Goal: Task Accomplishment & Management: Use online tool/utility

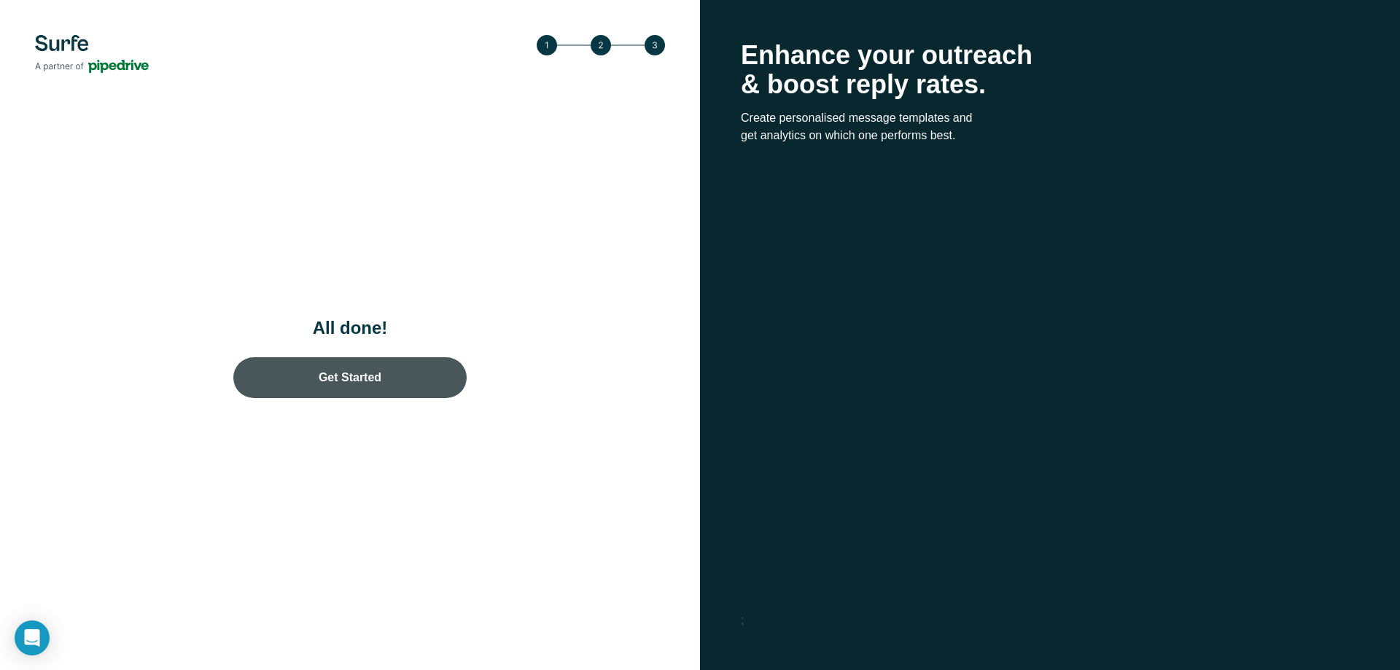
click at [397, 368] on link "Get Started" at bounding box center [349, 377] width 233 height 41
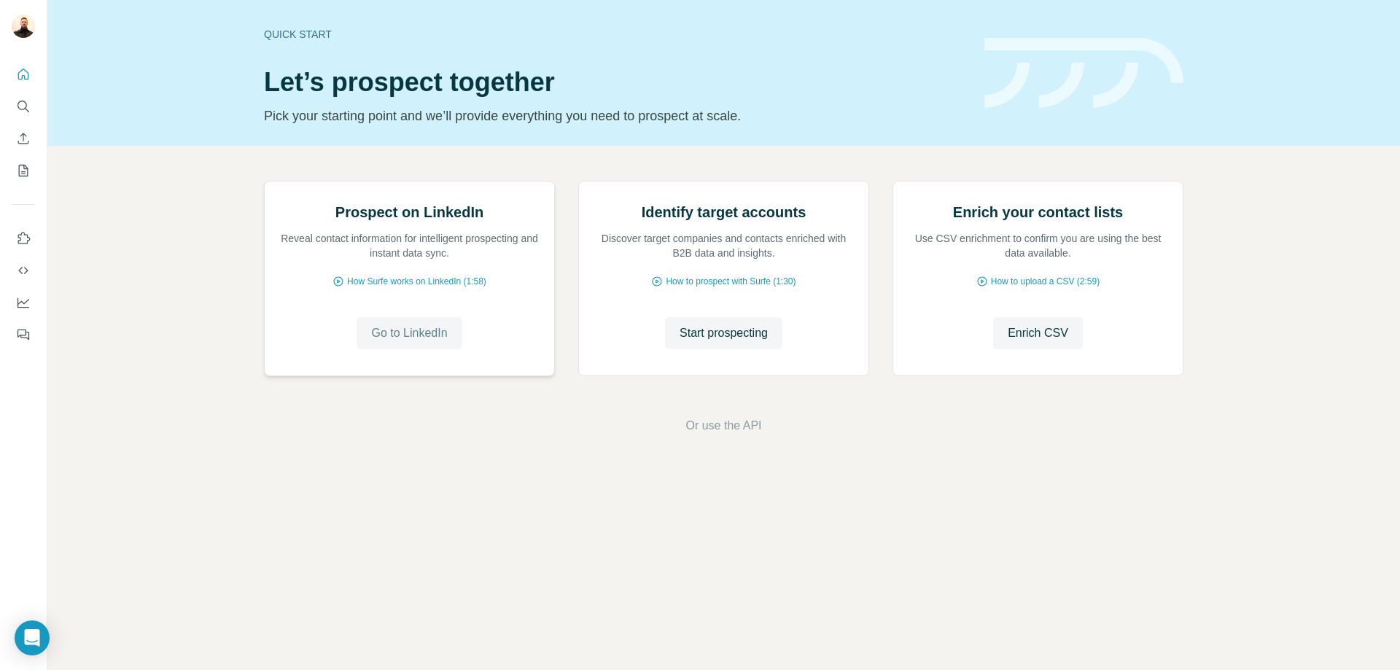
click at [426, 342] on span "Go to LinkedIn" at bounding box center [409, 332] width 76 height 17
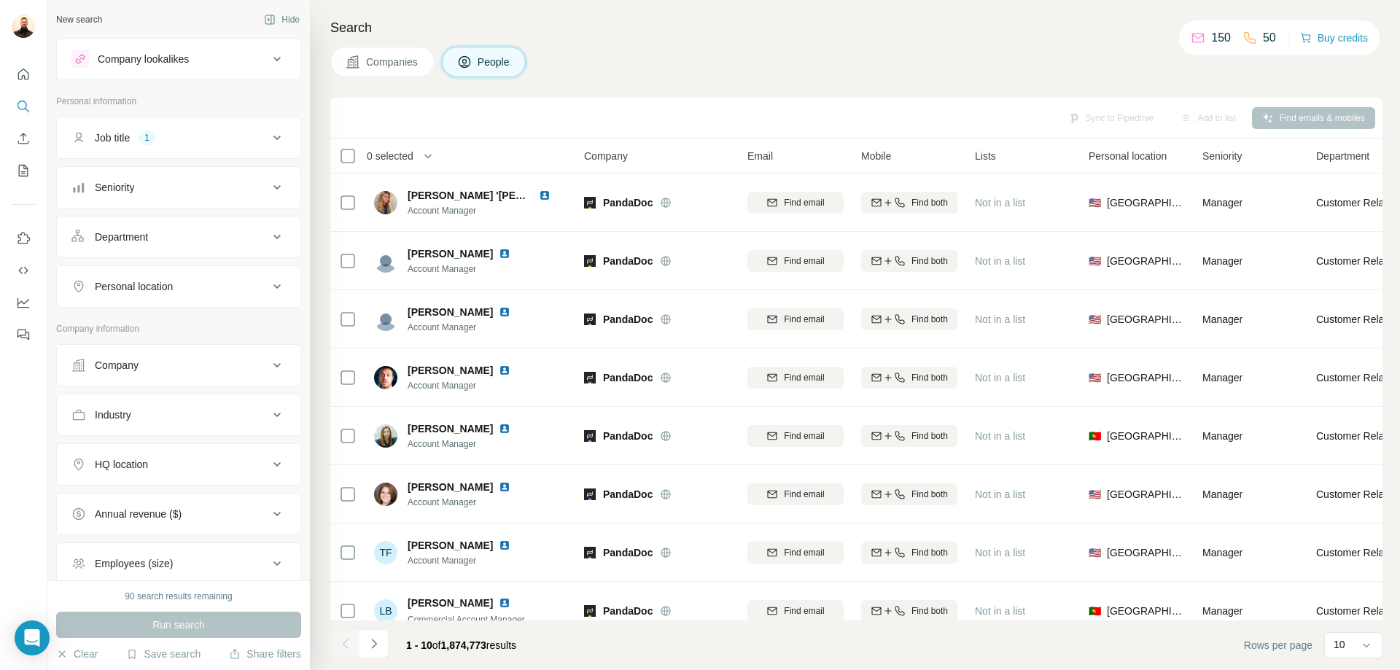
click at [268, 61] on icon at bounding box center [276, 58] width 17 height 17
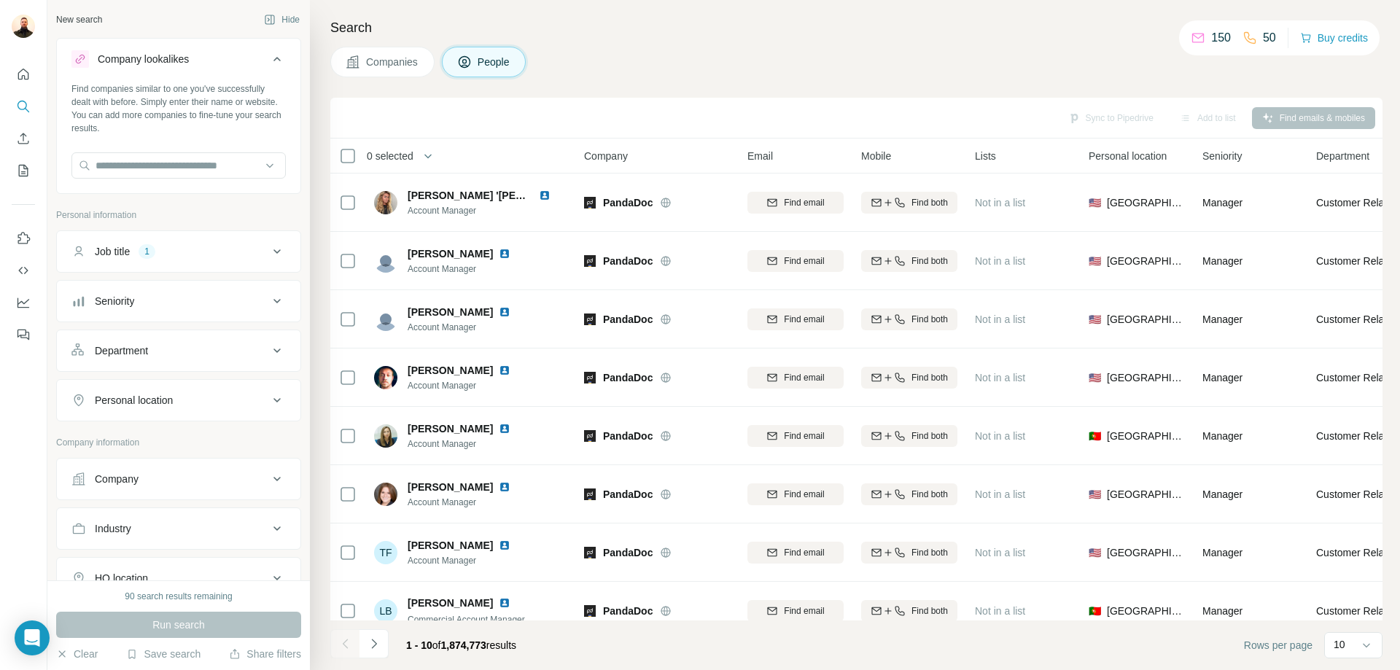
click at [270, 251] on icon at bounding box center [276, 251] width 17 height 17
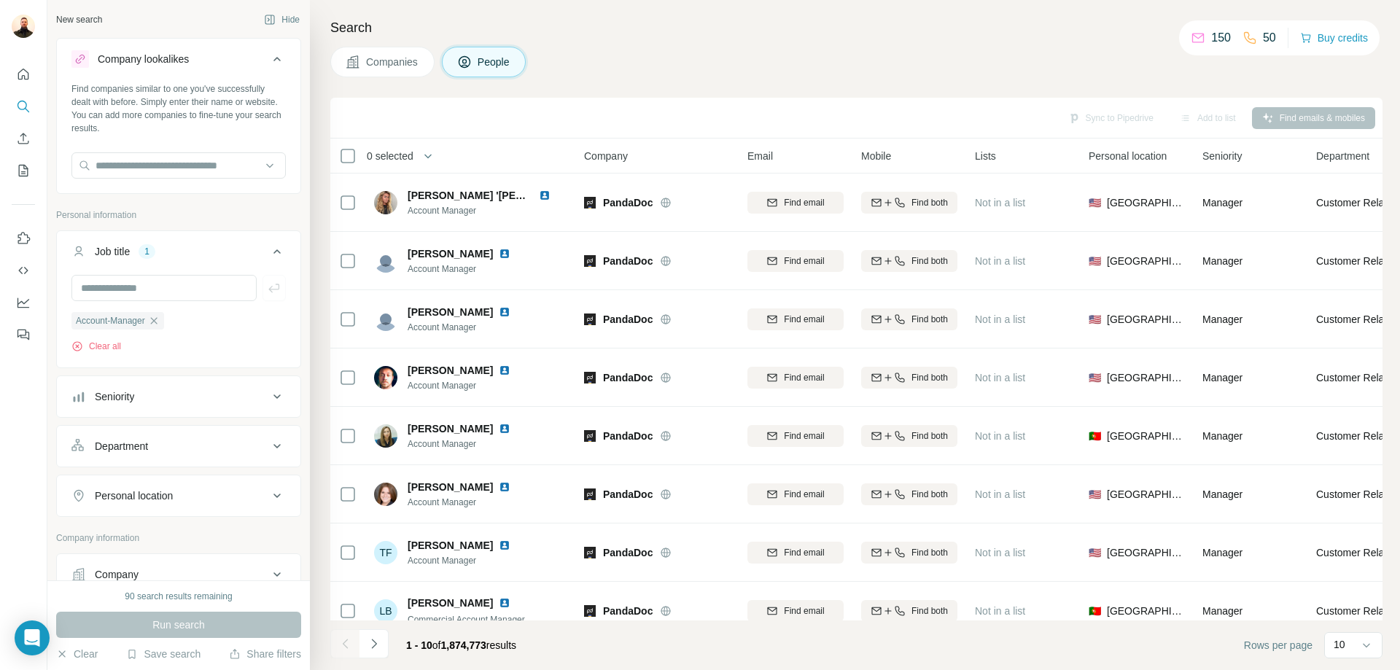
click at [160, 316] on icon "button" at bounding box center [154, 321] width 12 height 12
click at [268, 340] on icon at bounding box center [276, 344] width 17 height 17
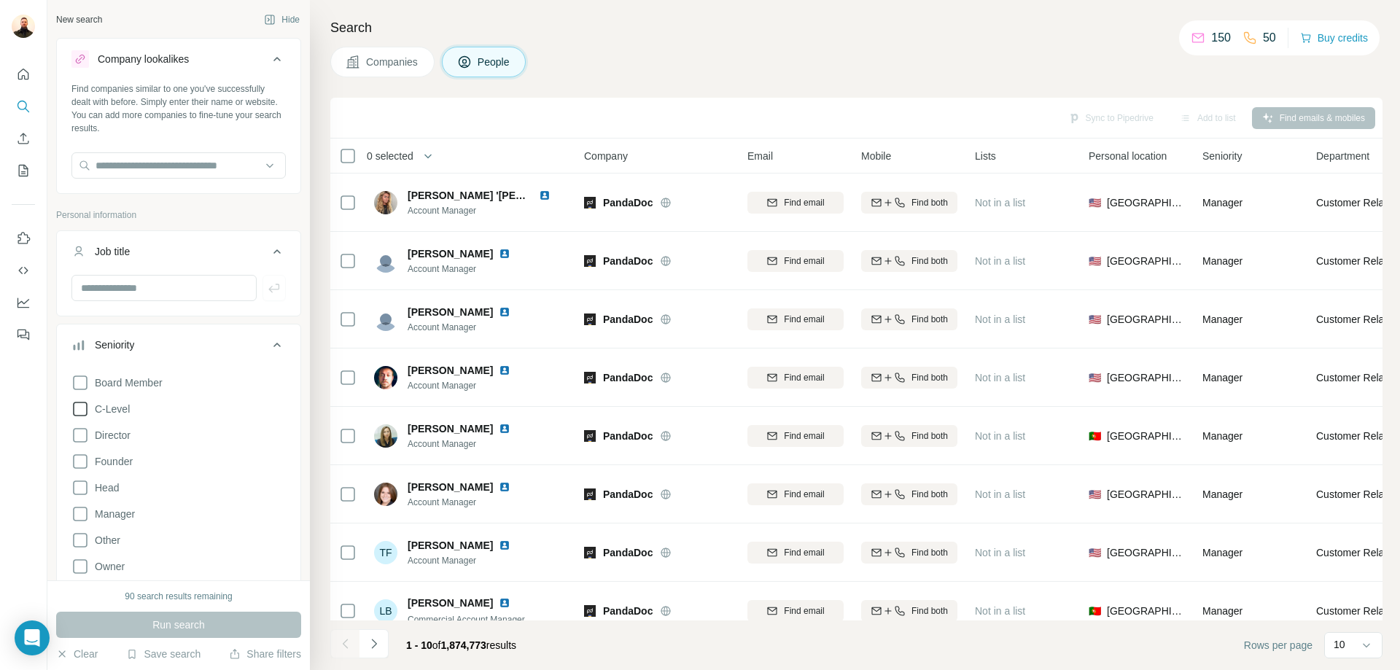
click at [79, 414] on icon at bounding box center [79, 408] width 17 height 17
click at [85, 442] on icon at bounding box center [79, 434] width 17 height 17
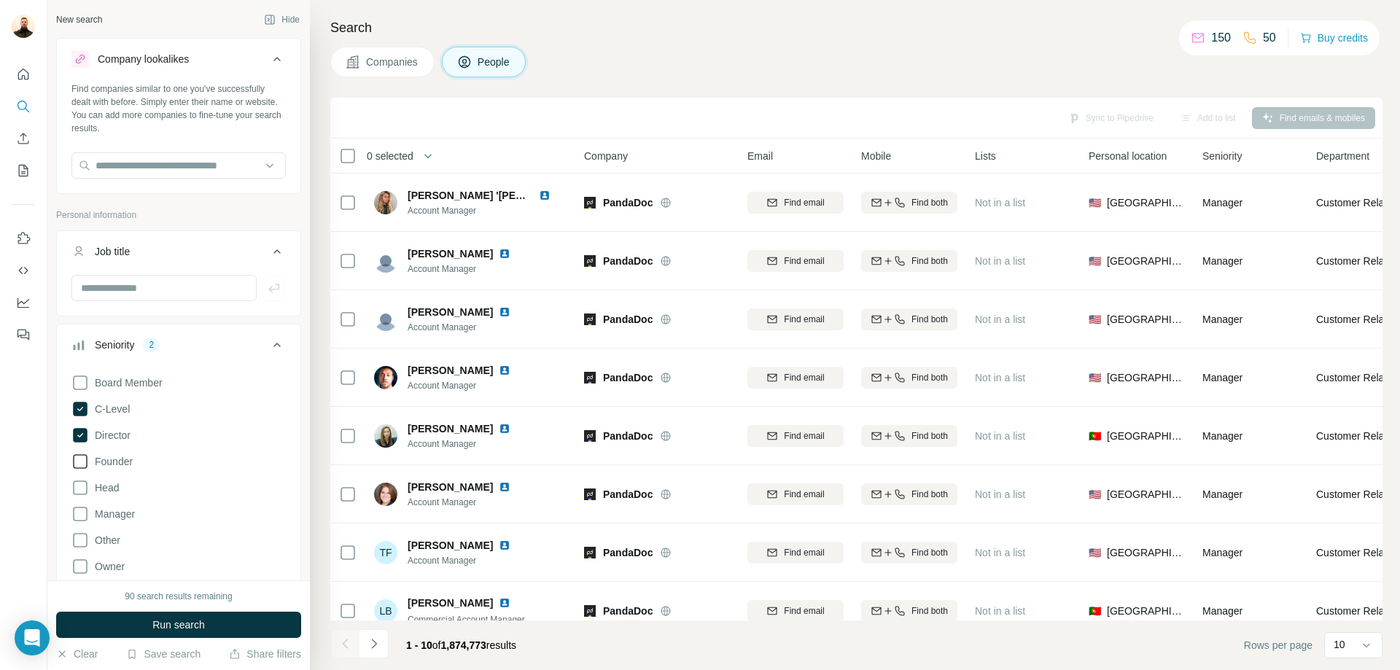
click at [85, 467] on icon at bounding box center [79, 461] width 17 height 17
click at [74, 513] on icon at bounding box center [79, 513] width 17 height 17
click at [86, 562] on icon at bounding box center [79, 566] width 17 height 17
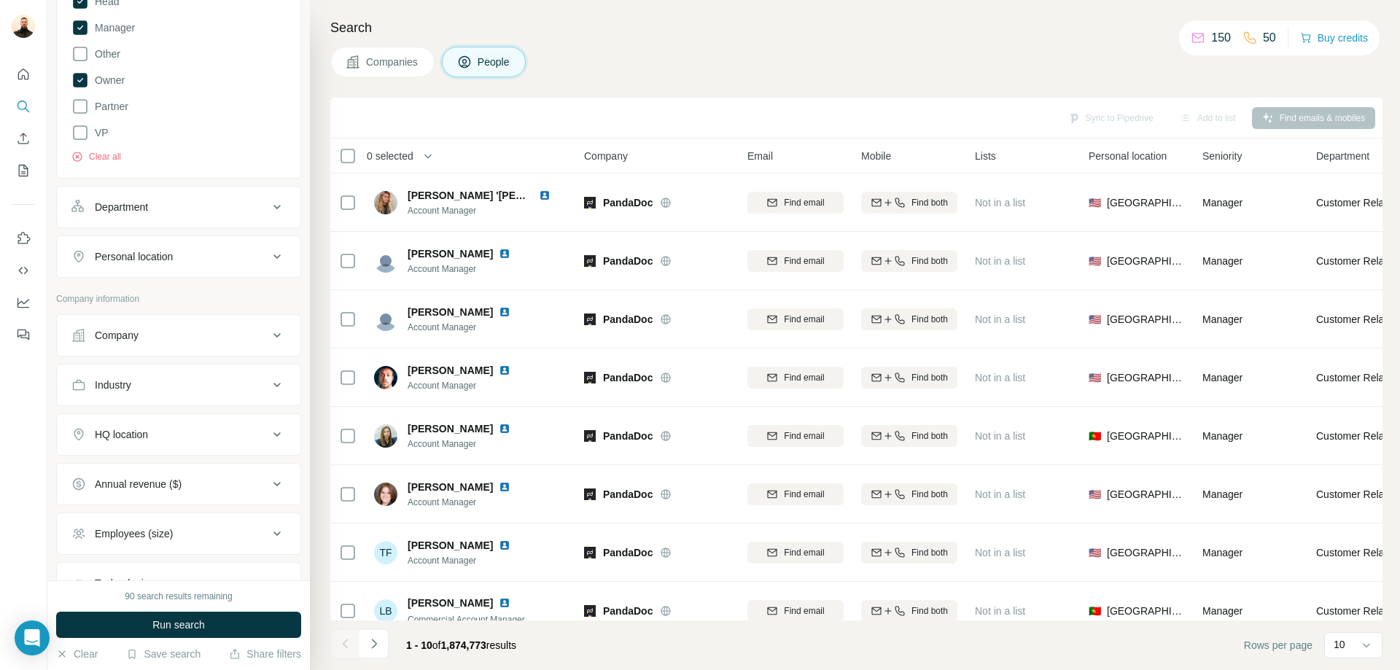
click at [257, 383] on div "Industry" at bounding box center [169, 385] width 197 height 15
click at [262, 419] on icon at bounding box center [269, 421] width 15 height 15
click at [191, 453] on div "Hospitality" at bounding box center [173, 445] width 179 height 15
click at [262, 423] on icon at bounding box center [269, 421] width 15 height 15
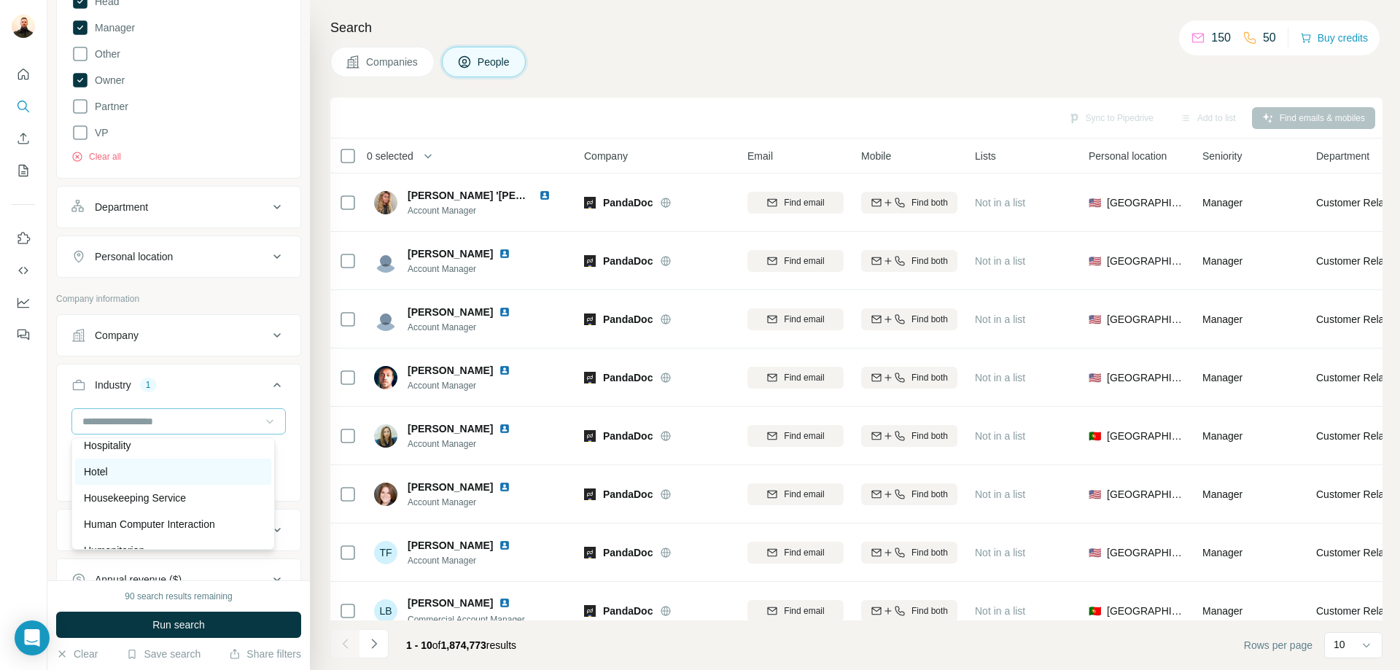
click at [169, 479] on div "Hotel" at bounding box center [173, 471] width 179 height 15
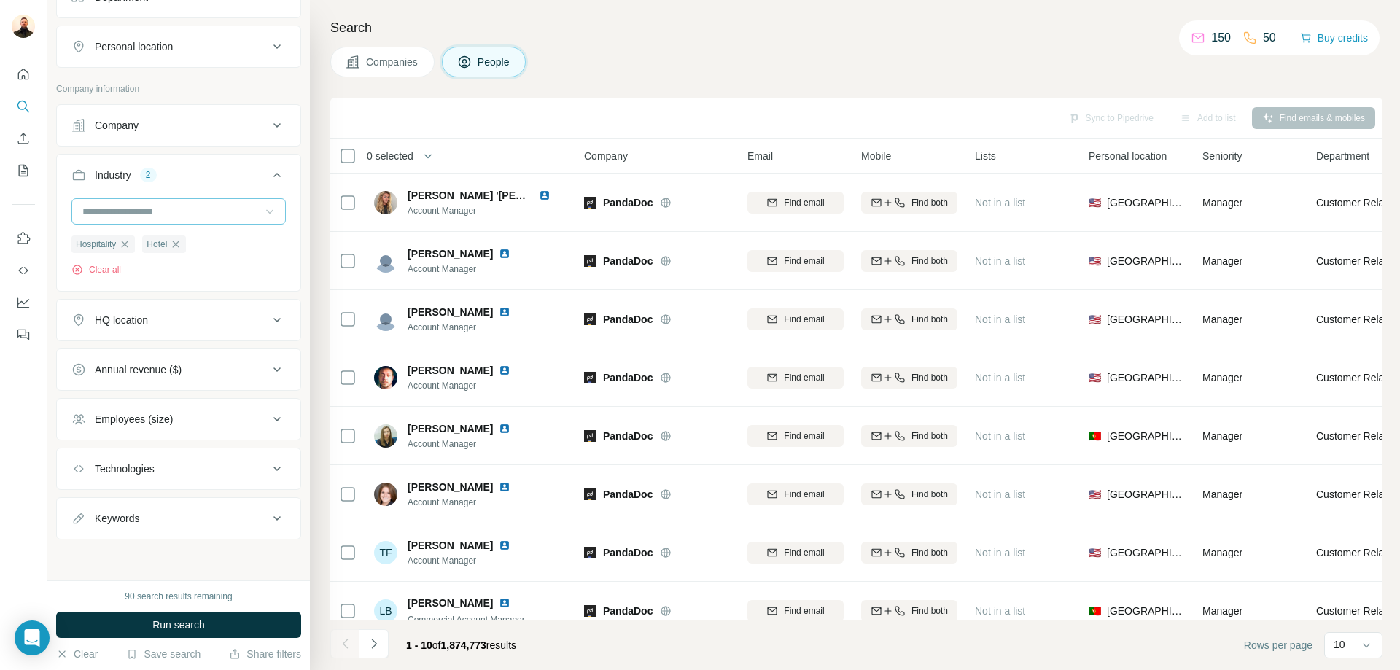
click at [268, 319] on icon at bounding box center [276, 319] width 17 height 17
click at [239, 364] on input "text" at bounding box center [178, 356] width 214 height 26
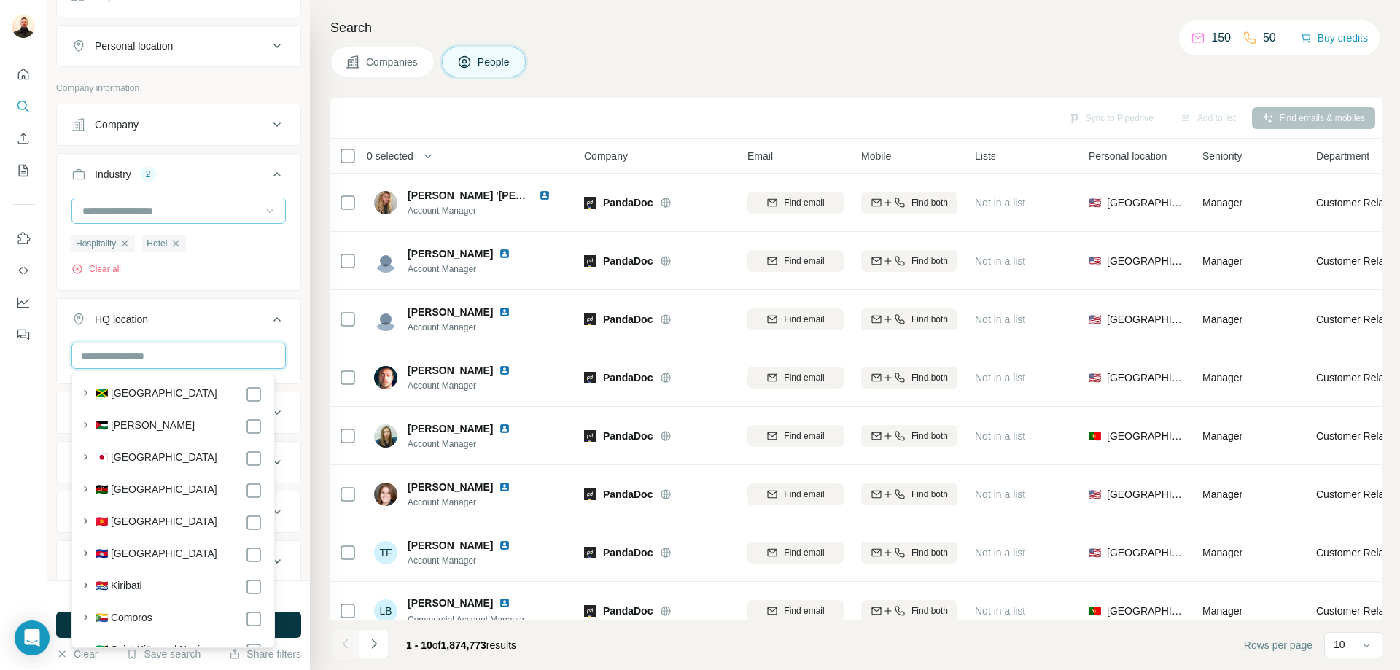
scroll to position [4024, 0]
click at [158, 360] on input "text" at bounding box center [178, 356] width 214 height 26
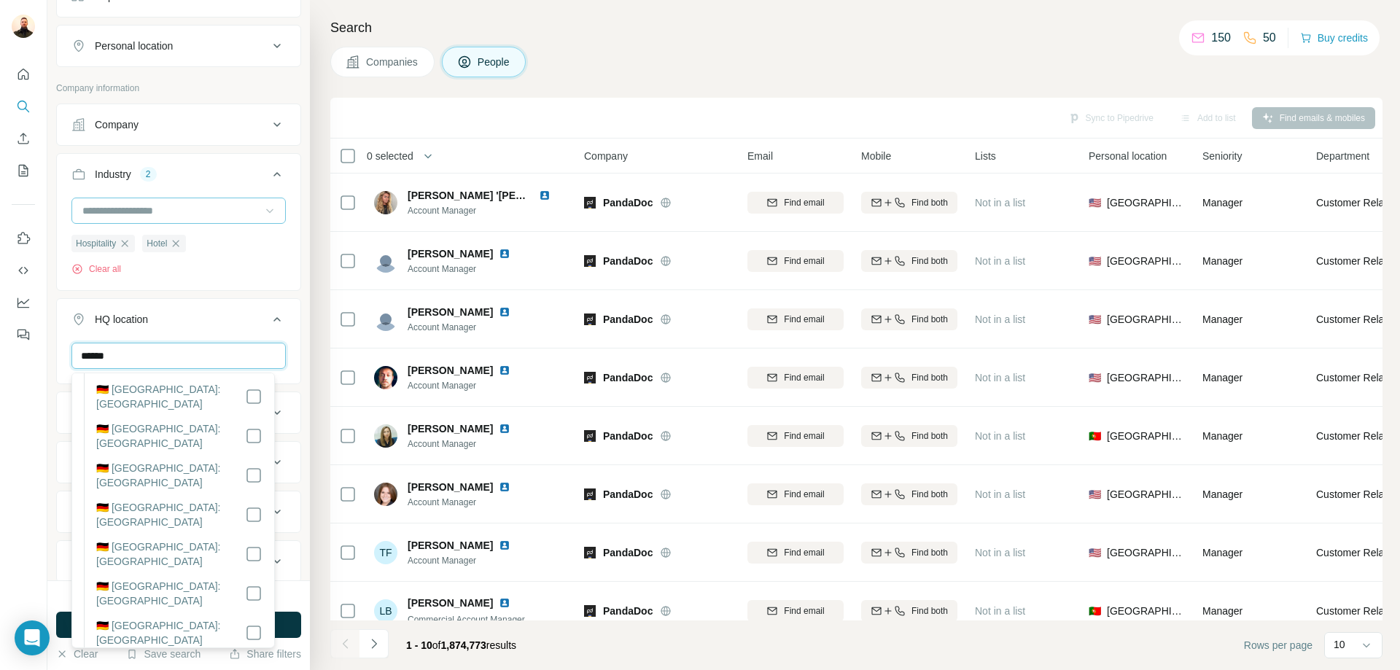
scroll to position [0, 0]
click at [185, 358] on input "******" at bounding box center [178, 356] width 214 height 26
click at [157, 358] on input "******" at bounding box center [178, 356] width 214 height 26
type input "******"
click at [196, 315] on div "HQ location 1" at bounding box center [169, 319] width 197 height 15
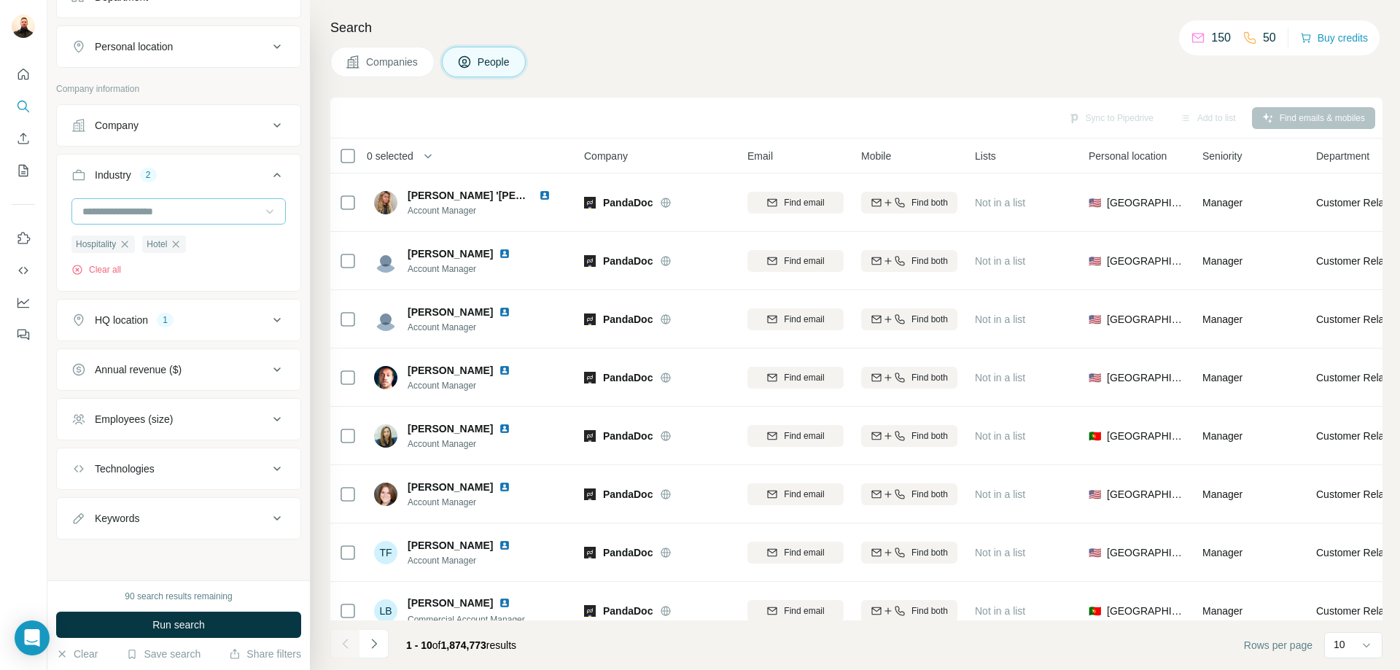
click at [268, 312] on icon at bounding box center [276, 319] width 17 height 17
click at [196, 370] on div at bounding box center [178, 357] width 214 height 29
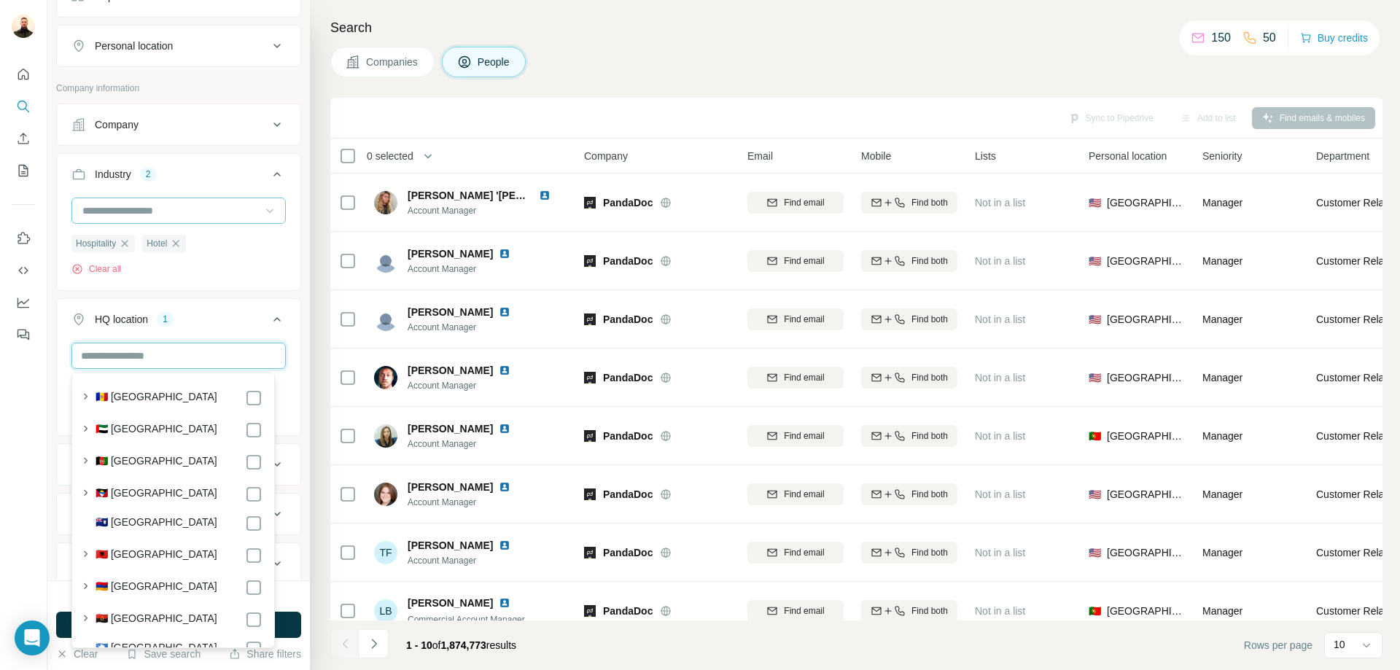
click at [199, 353] on input "text" at bounding box center [178, 356] width 214 height 26
type input "*"
click at [204, 308] on button "HQ location 1" at bounding box center [178, 322] width 243 height 41
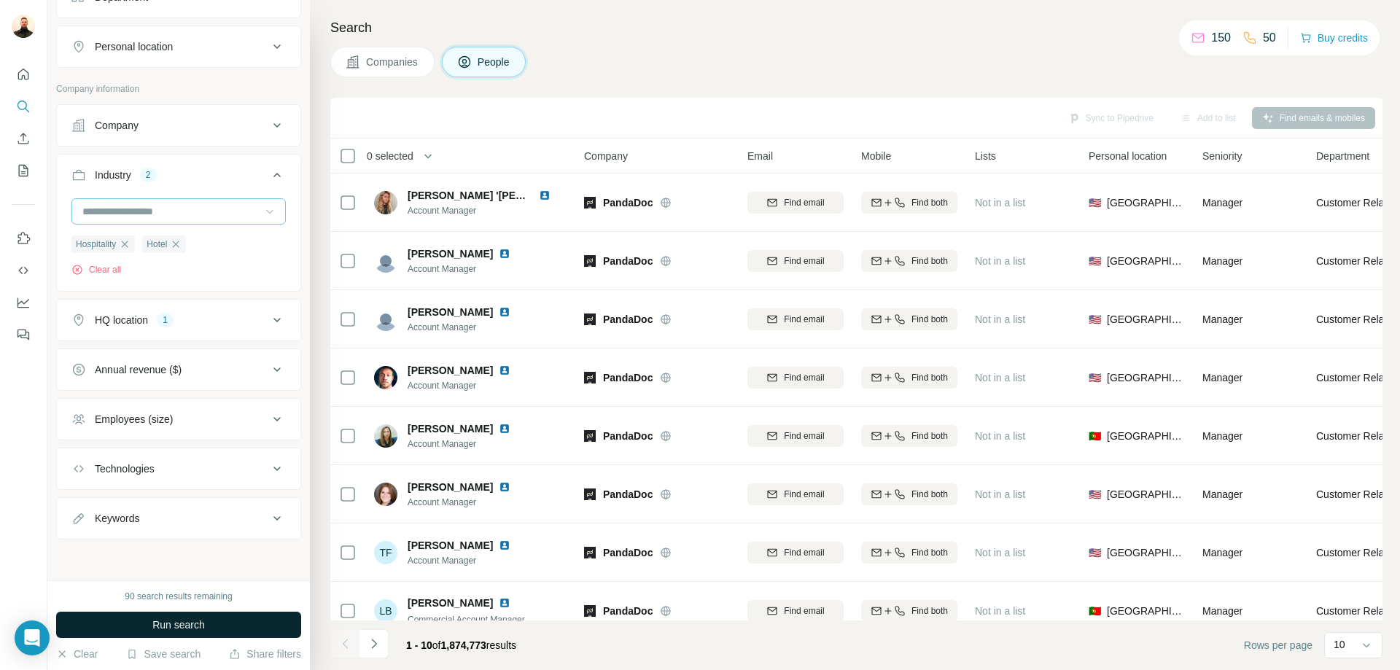
click at [227, 626] on button "Run search" at bounding box center [178, 625] width 245 height 26
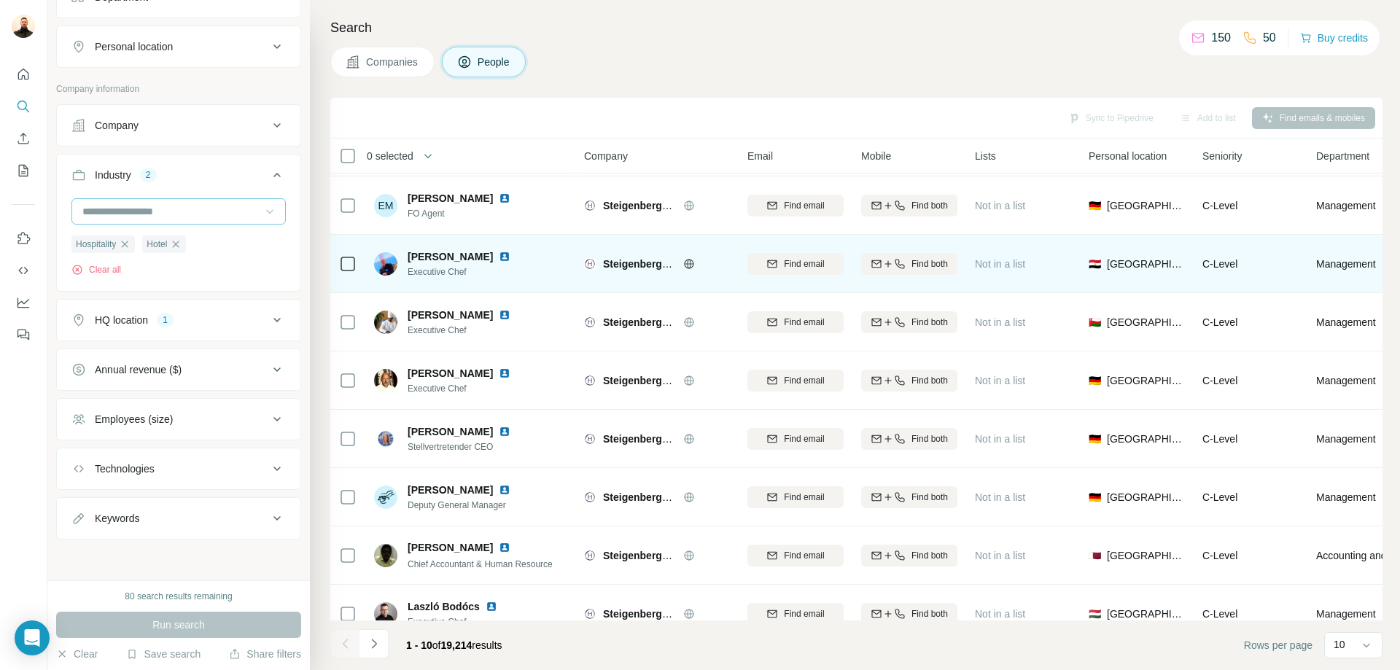
scroll to position [144, 0]
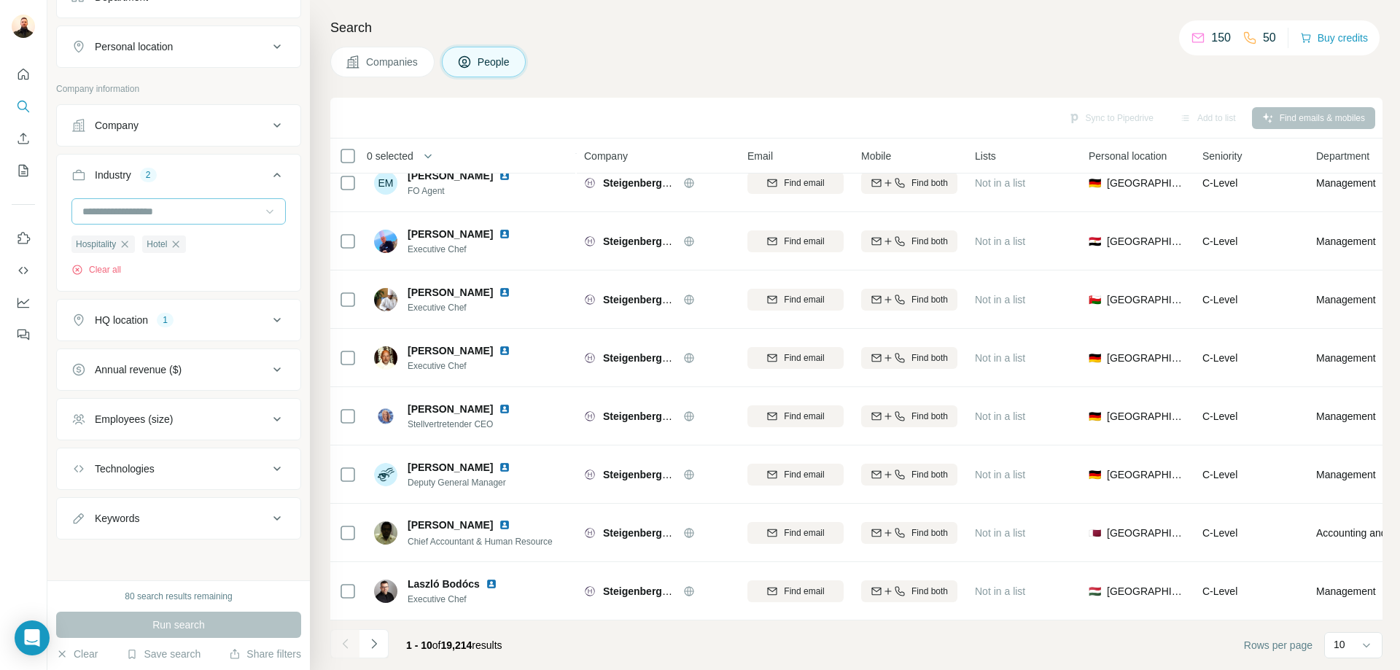
click at [369, 642] on icon "Navigate to next page" at bounding box center [374, 643] width 15 height 15
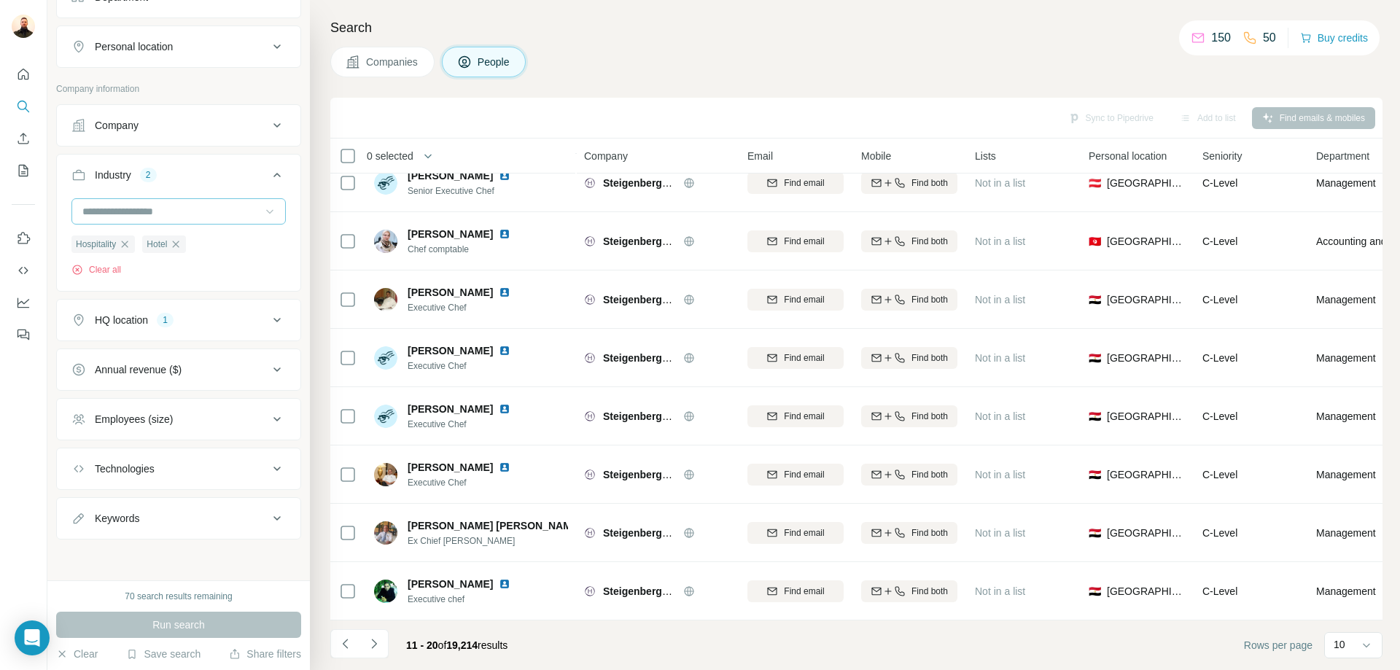
click at [382, 645] on button "Navigate to next page" at bounding box center [373, 643] width 29 height 29
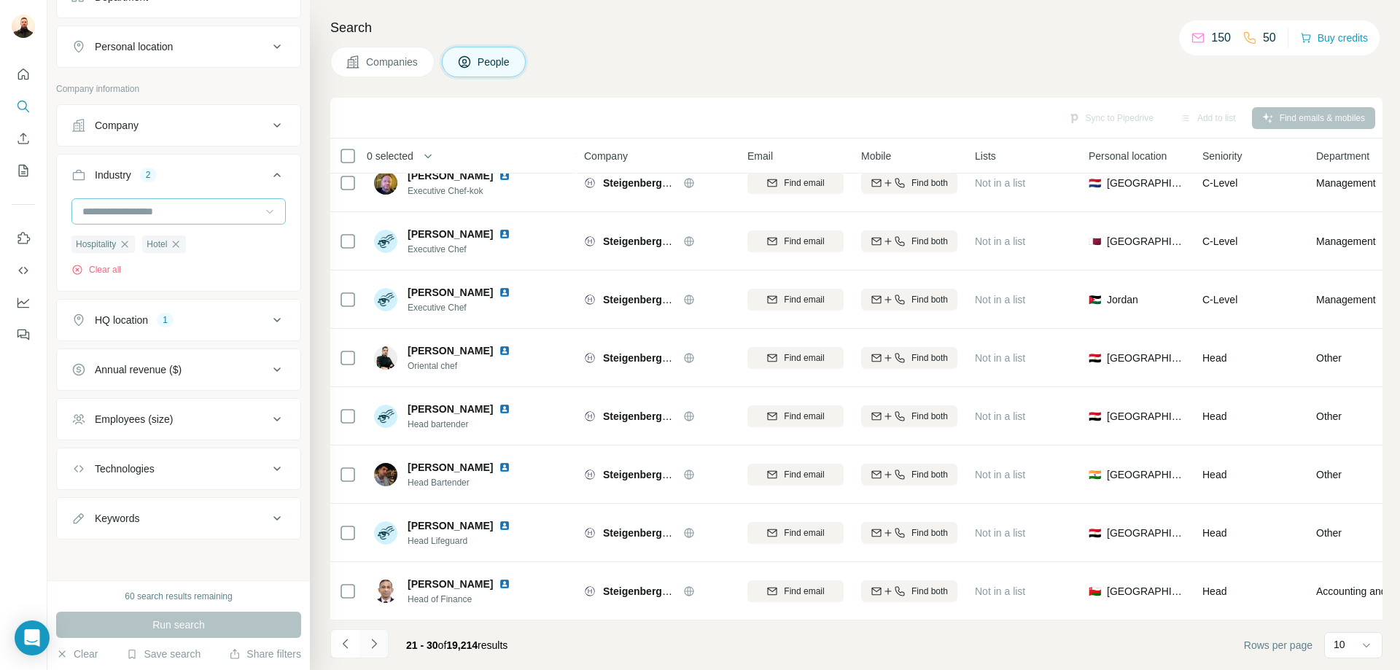
click at [380, 644] on icon "Navigate to next page" at bounding box center [374, 643] width 15 height 15
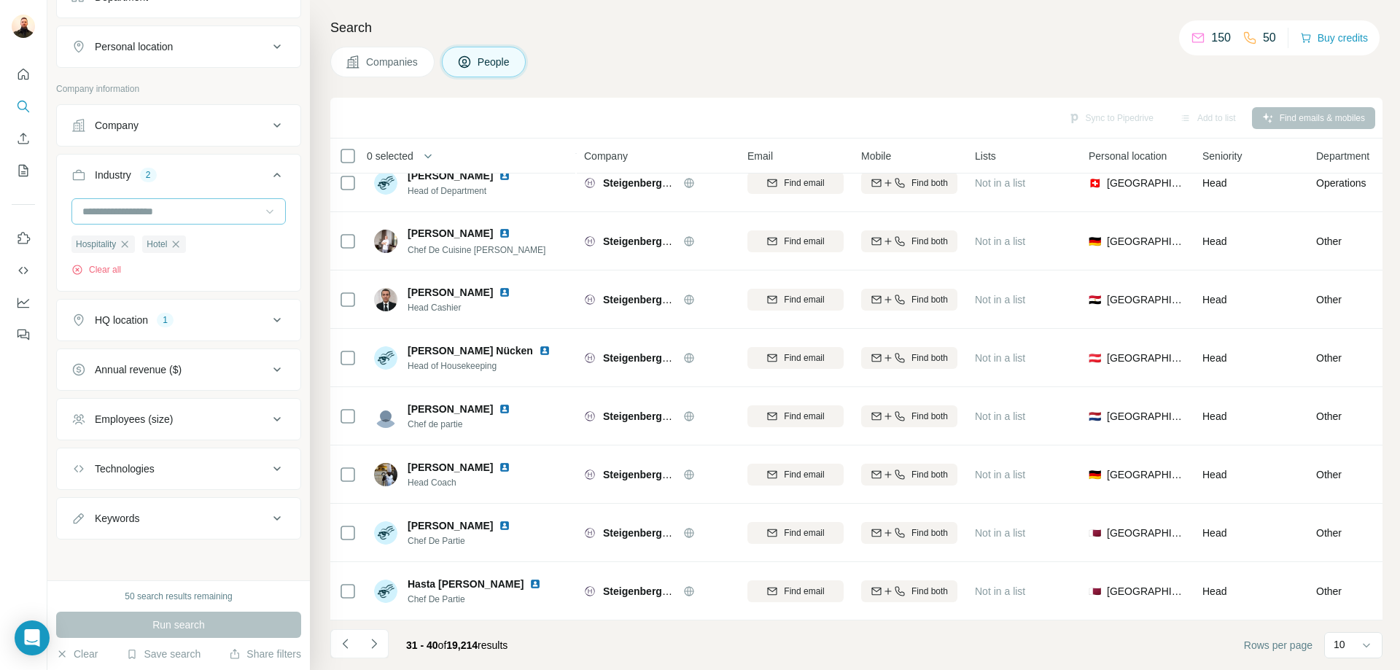
drag, startPoint x: 378, startPoint y: 641, endPoint x: 378, endPoint y: 633, distance: 8.7
click at [378, 640] on icon "Navigate to next page" at bounding box center [374, 643] width 15 height 15
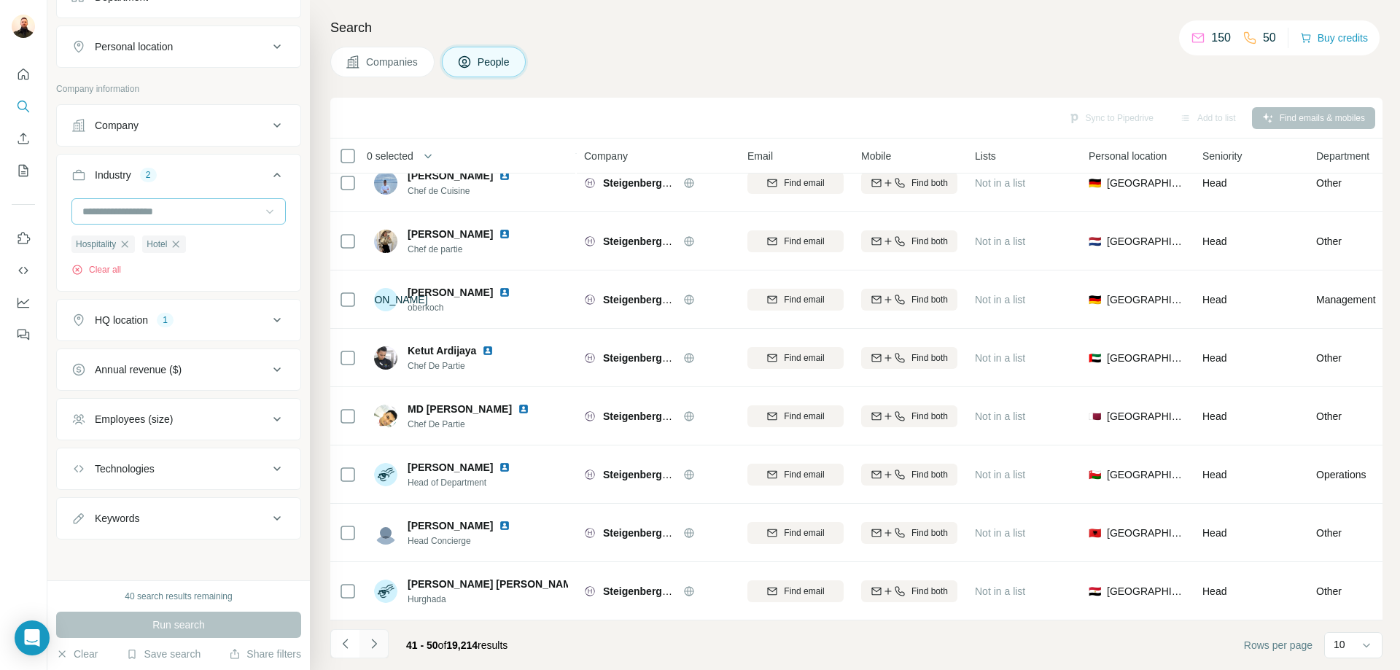
click at [373, 635] on button "Navigate to next page" at bounding box center [373, 643] width 29 height 29
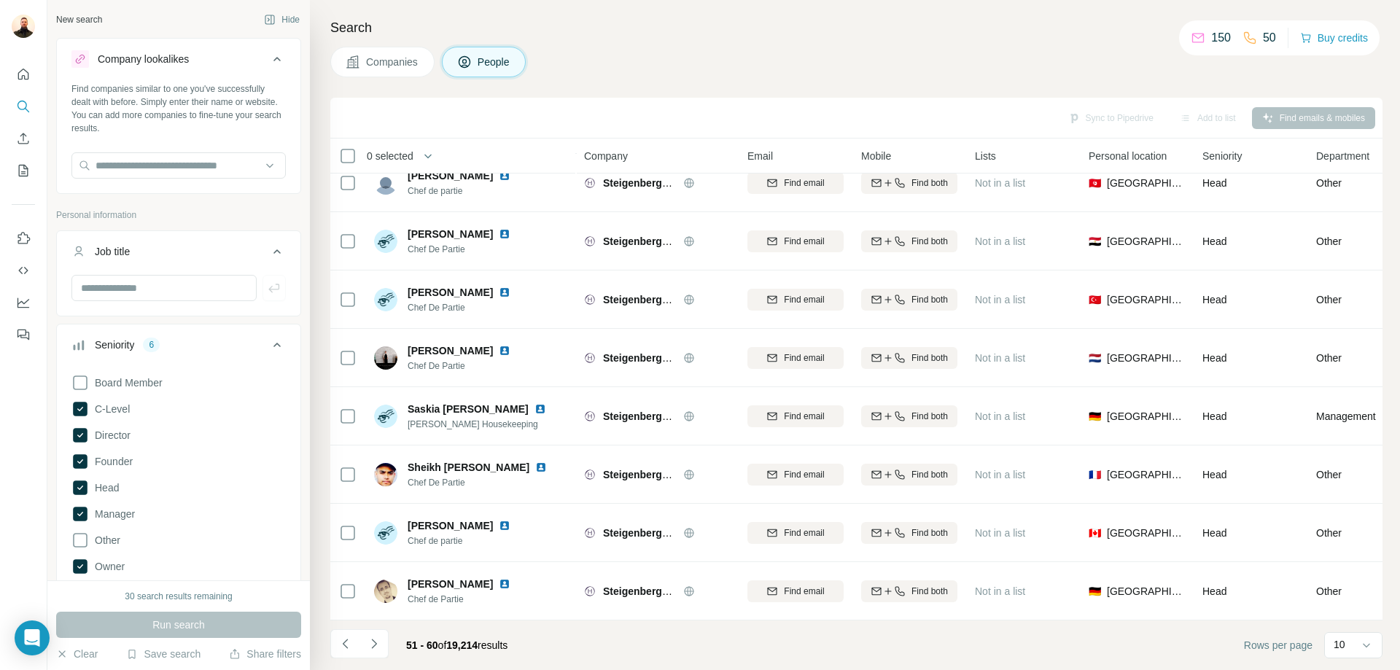
scroll to position [486, 0]
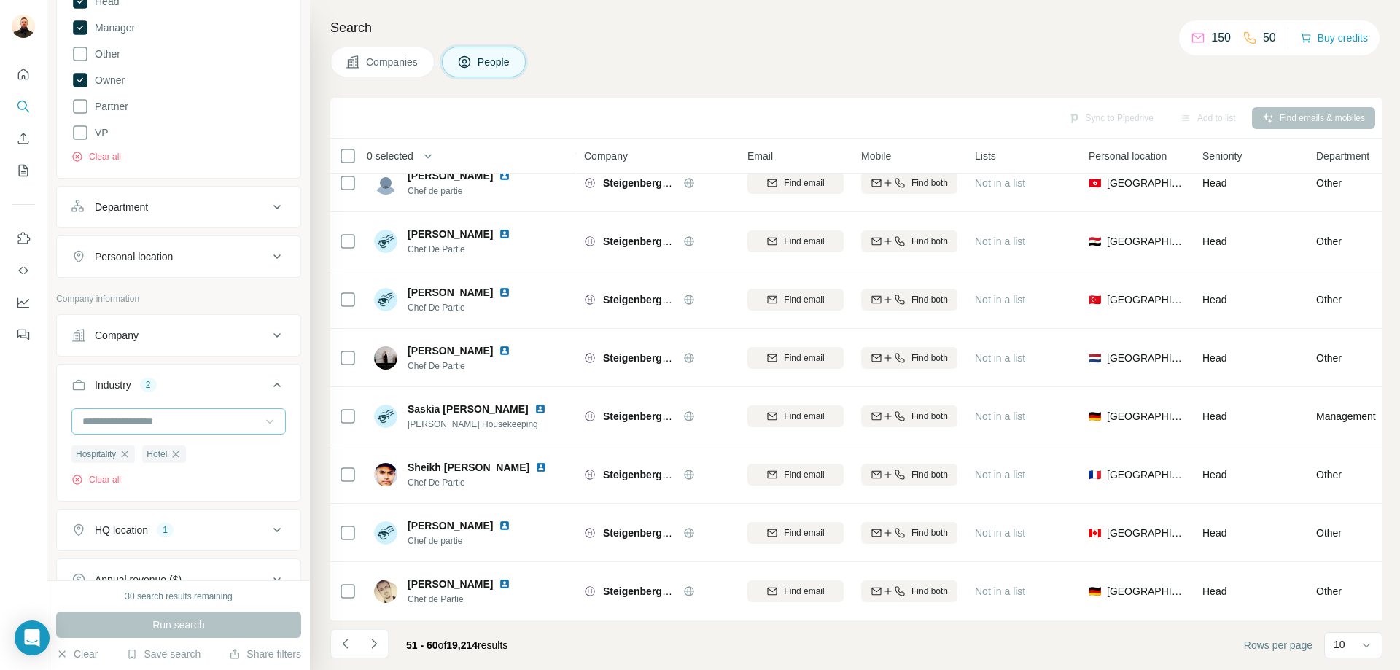
click at [268, 200] on icon at bounding box center [276, 206] width 17 height 17
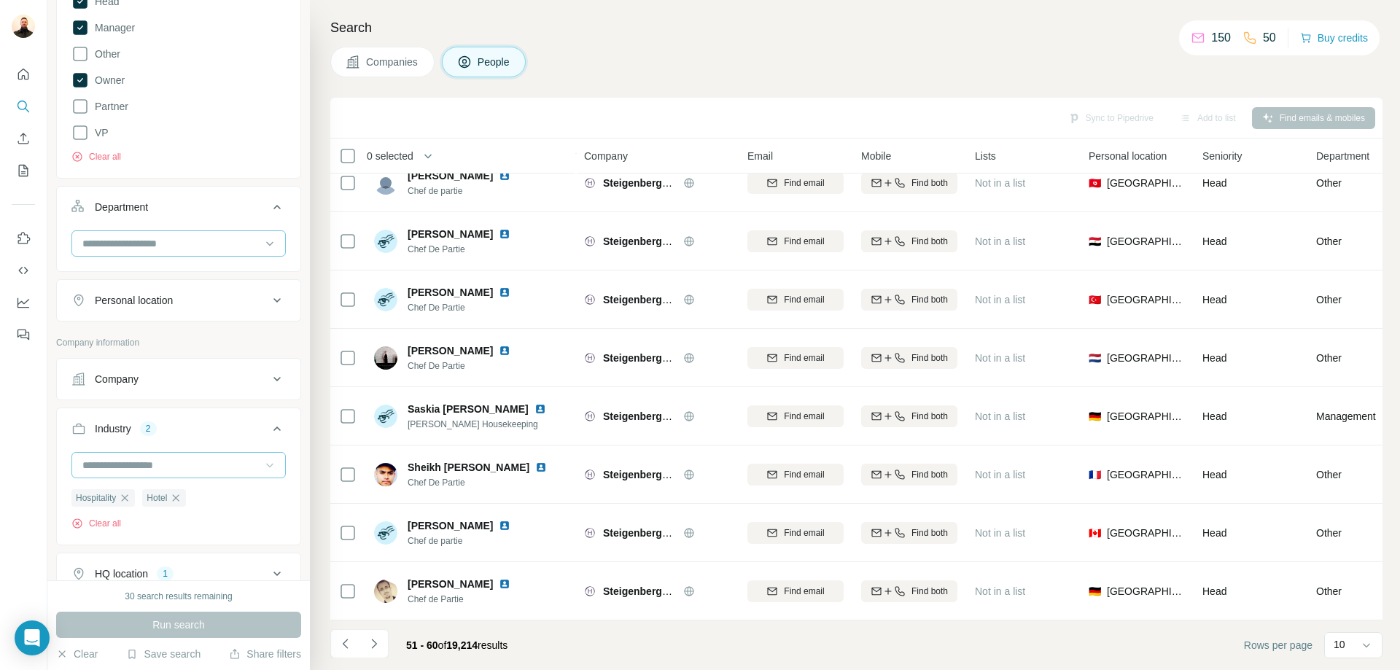
click at [246, 241] on input at bounding box center [171, 243] width 180 height 16
click at [238, 143] on div "Board Member C-Level Director Founder Head Manager Other Owner Partner VP Clear…" at bounding box center [178, 22] width 214 height 281
click at [377, 639] on icon "Navigate to next page" at bounding box center [374, 643] width 15 height 15
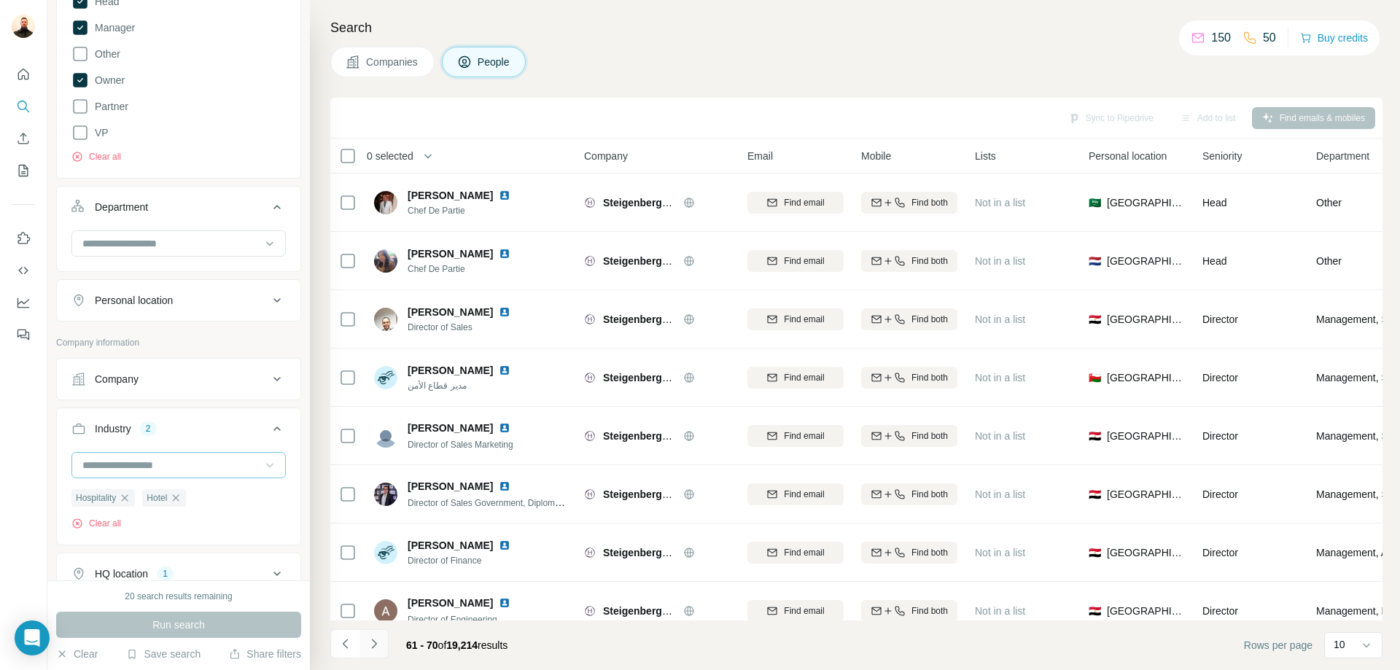
click at [377, 641] on icon "Navigate to next page" at bounding box center [374, 643] width 15 height 15
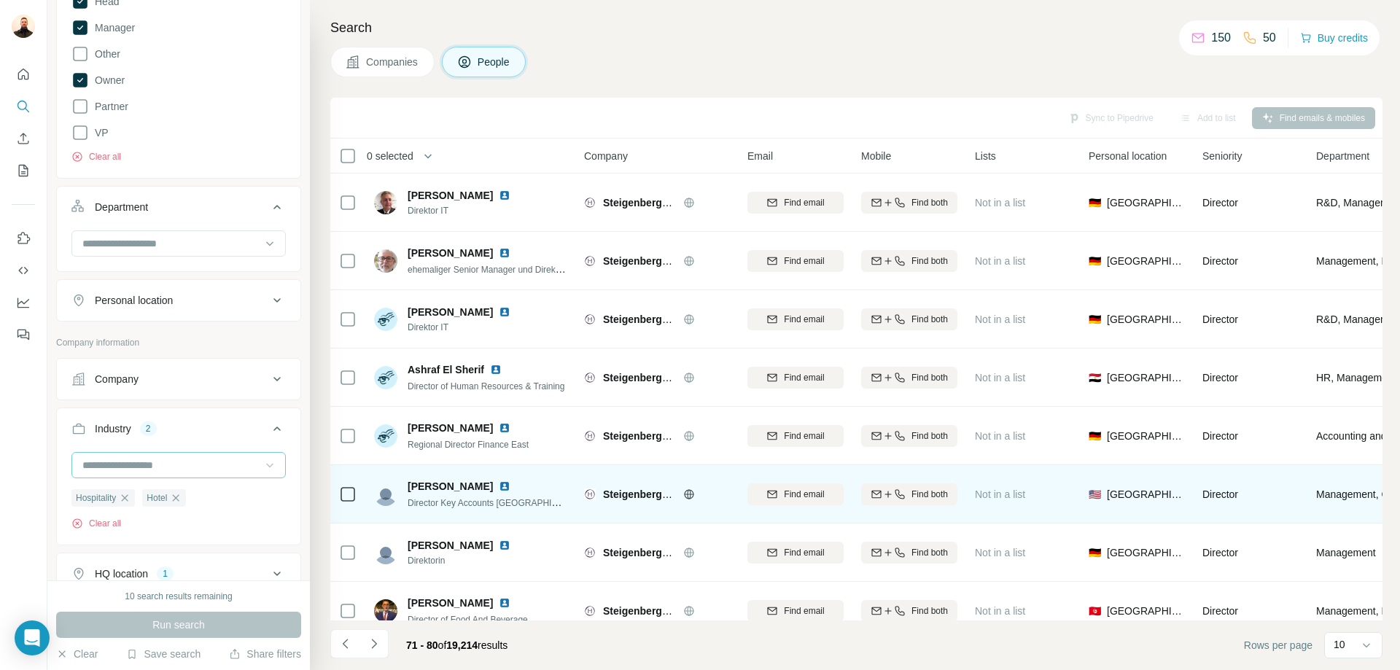
scroll to position [144, 0]
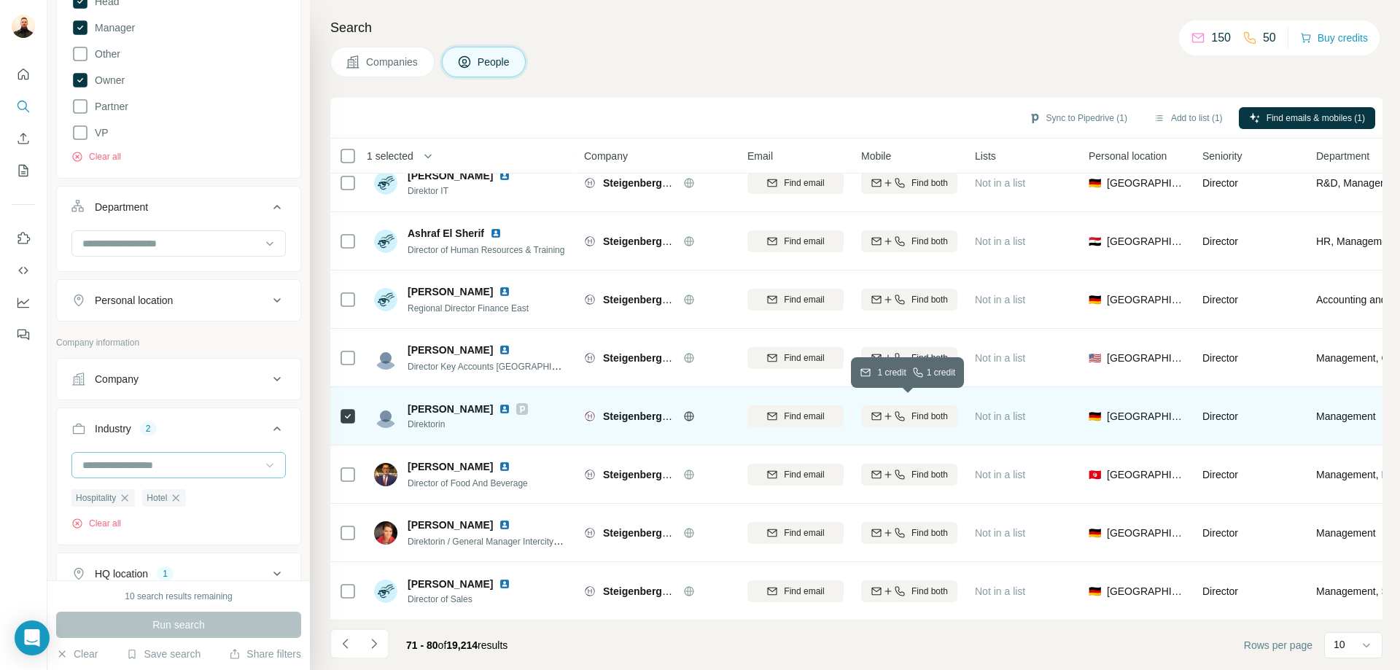
click at [876, 413] on icon "button" at bounding box center [875, 415] width 9 height 4
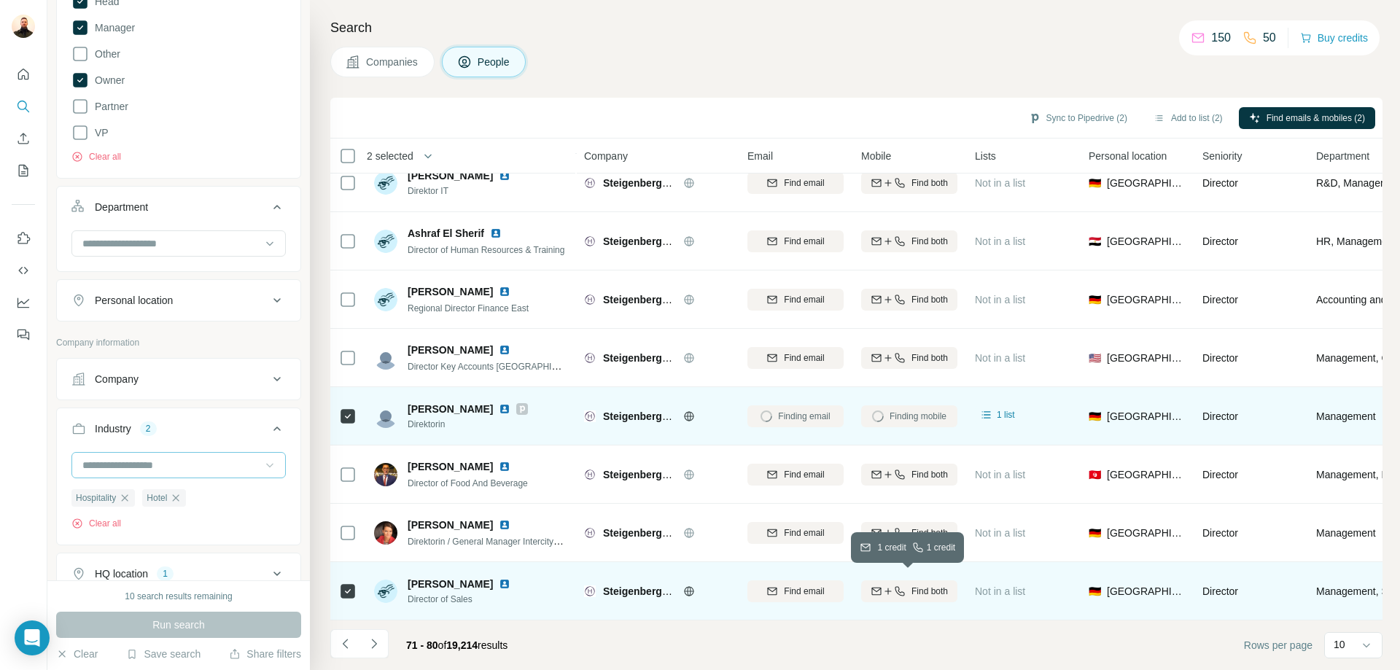
click at [876, 588] on icon "button" at bounding box center [875, 590] width 9 height 4
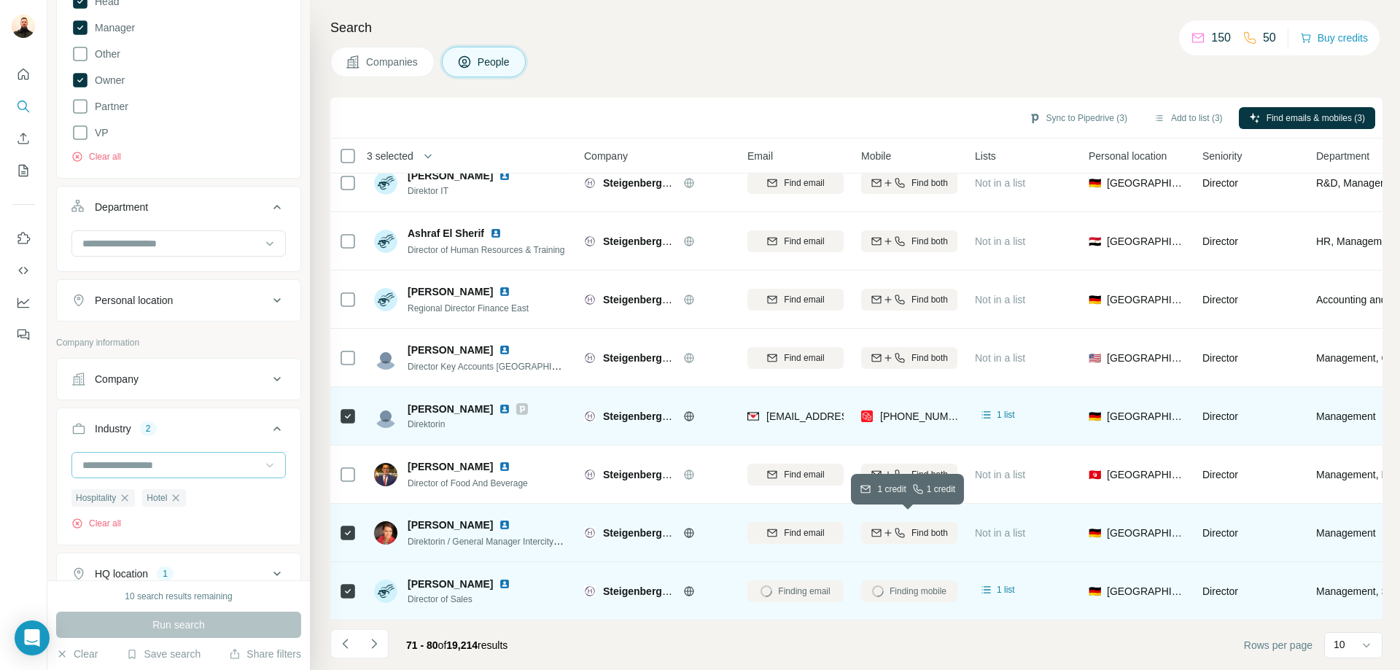
click at [883, 527] on icon "button" at bounding box center [888, 533] width 12 height 12
click at [375, 640] on icon "Navigate to next page" at bounding box center [374, 643] width 15 height 15
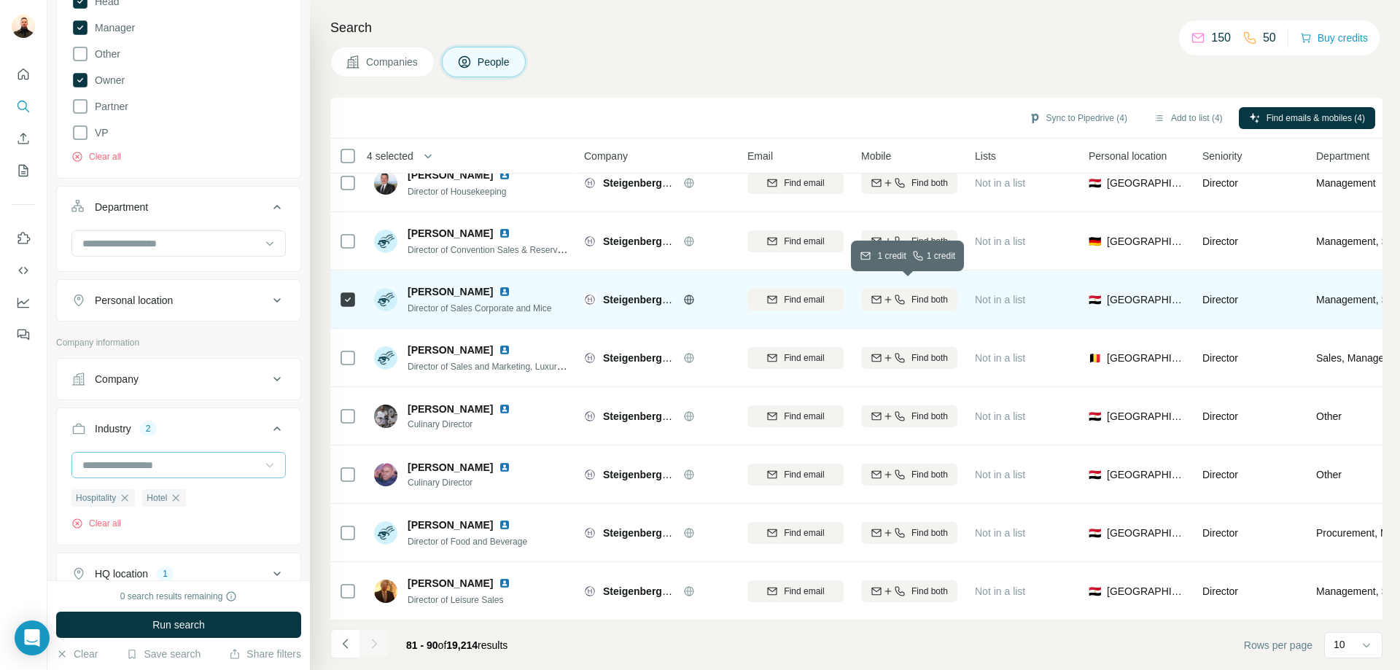
click at [905, 294] on div "Find both" at bounding box center [909, 299] width 96 height 13
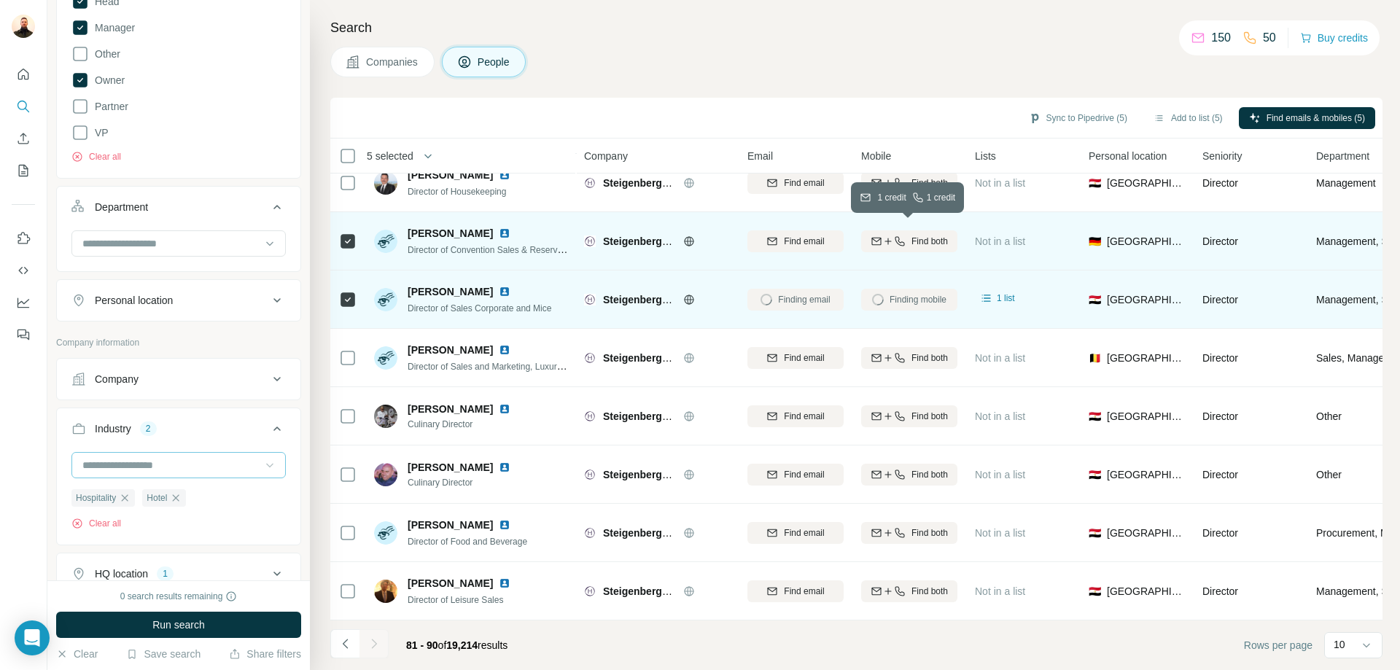
click at [913, 235] on span "Find both" at bounding box center [929, 241] width 36 height 13
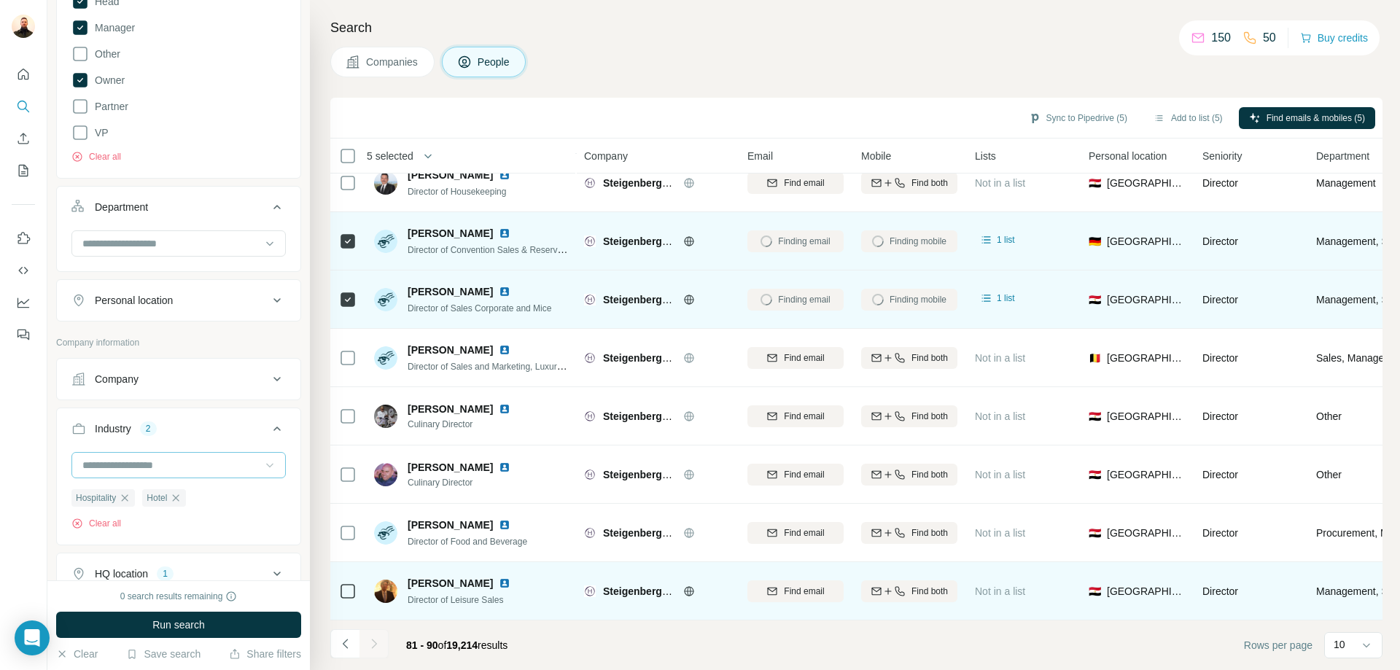
click at [357, 584] on td at bounding box center [347, 591] width 35 height 58
click at [932, 585] on span "Find both" at bounding box center [929, 591] width 36 height 13
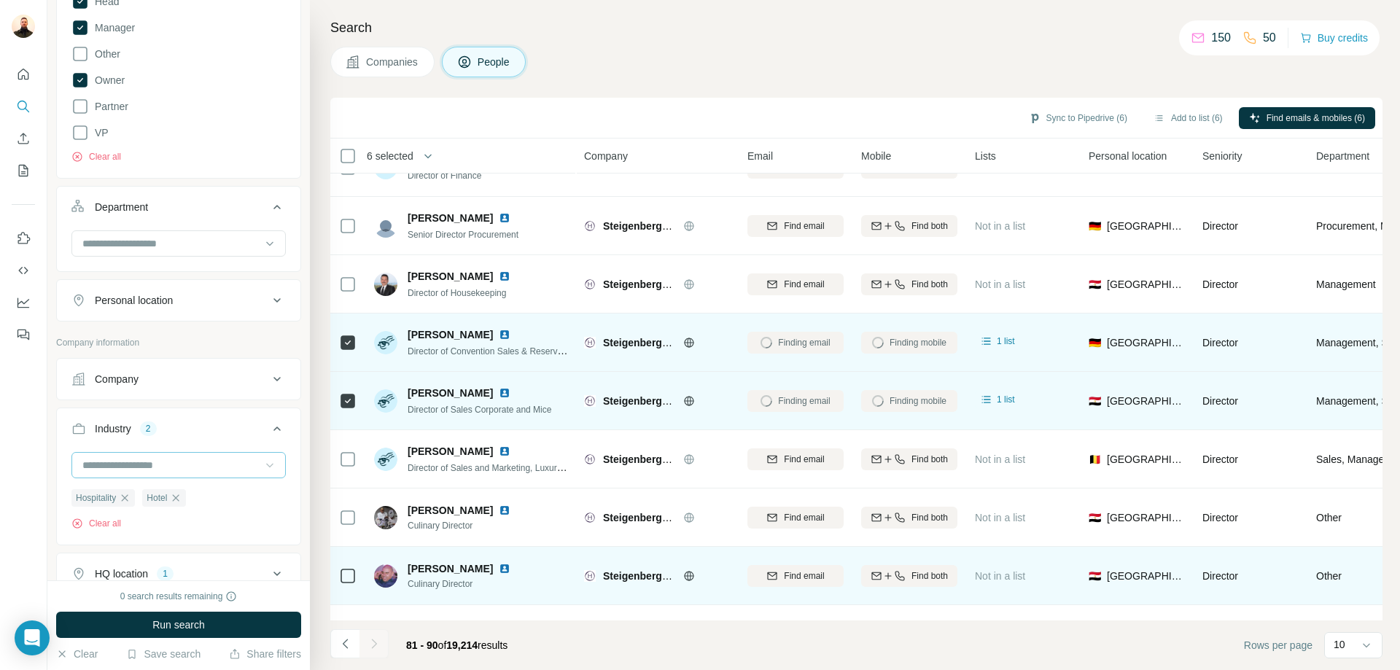
scroll to position [0, 0]
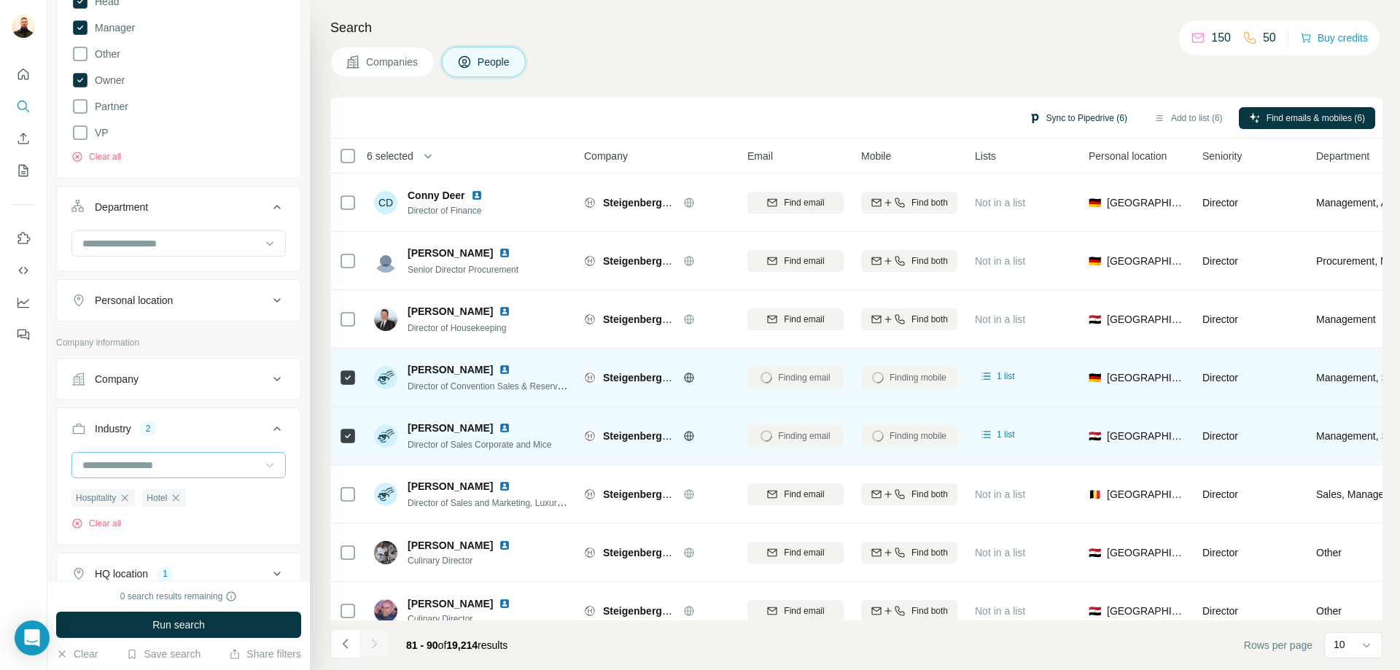
click at [1064, 119] on button "Sync to Pipedrive (6)" at bounding box center [1077, 118] width 119 height 22
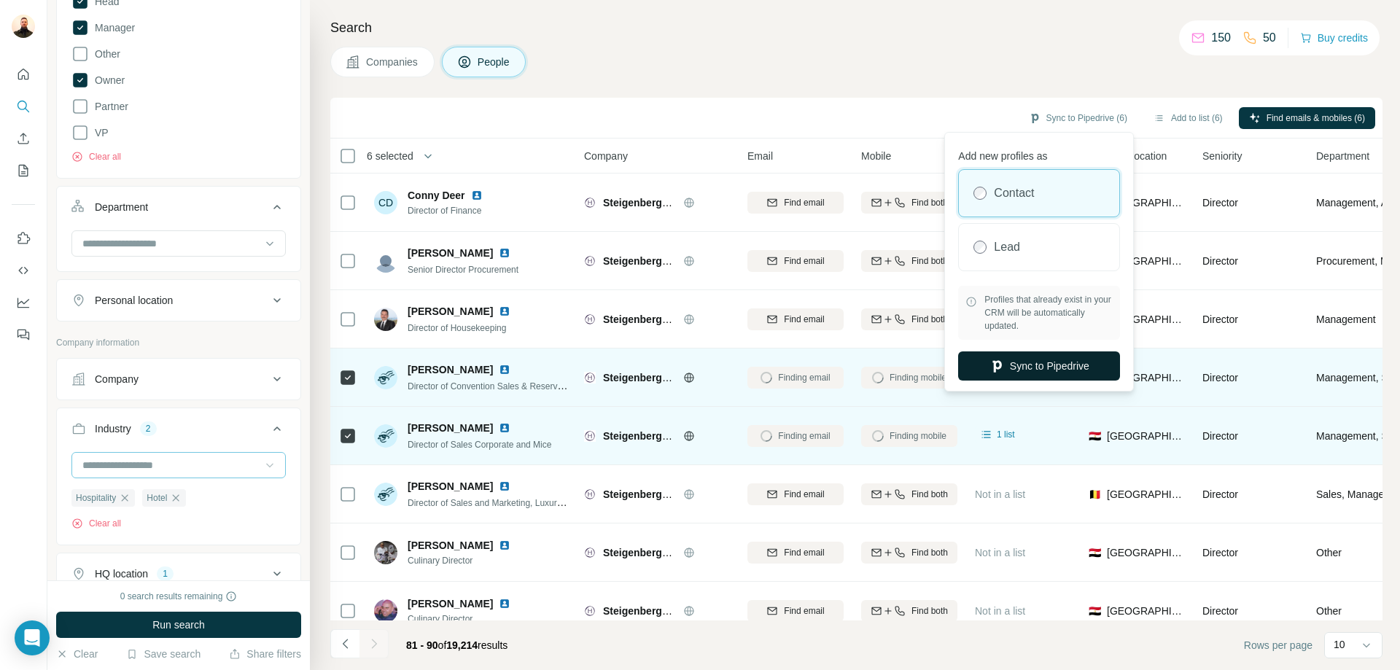
click at [1069, 368] on button "Sync to Pipedrive" at bounding box center [1039, 365] width 162 height 29
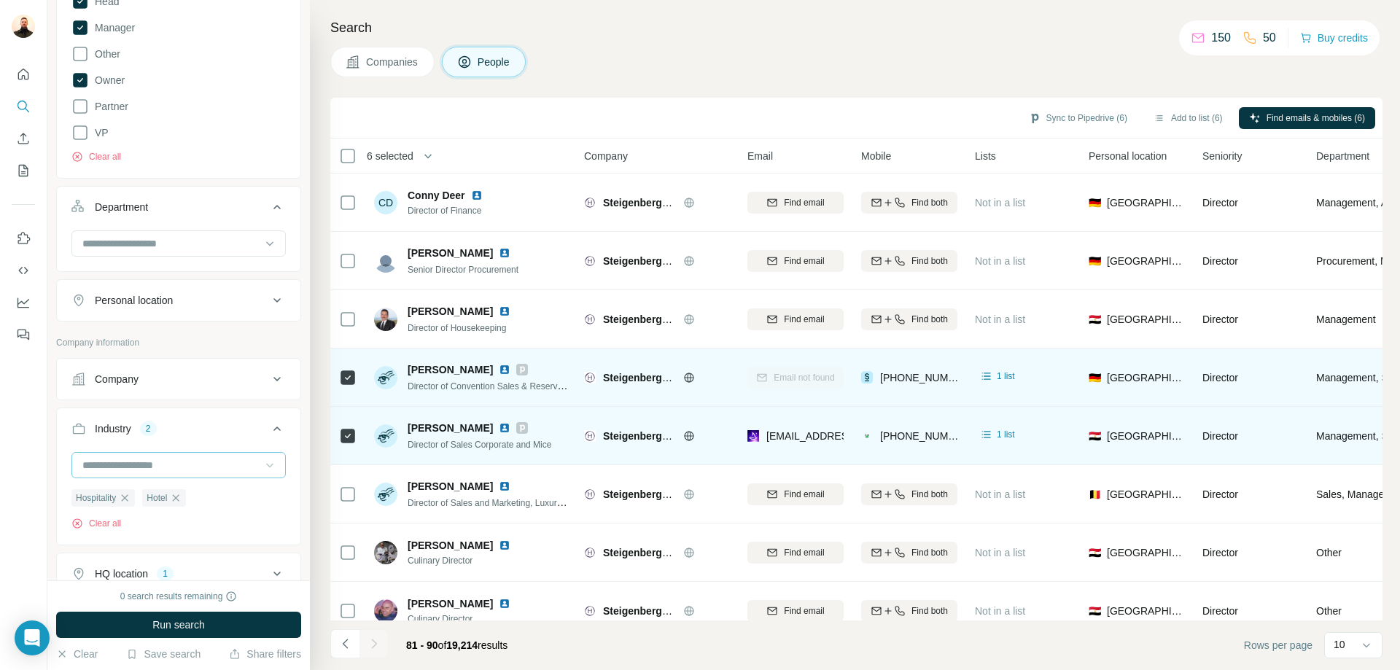
scroll to position [144, 0]
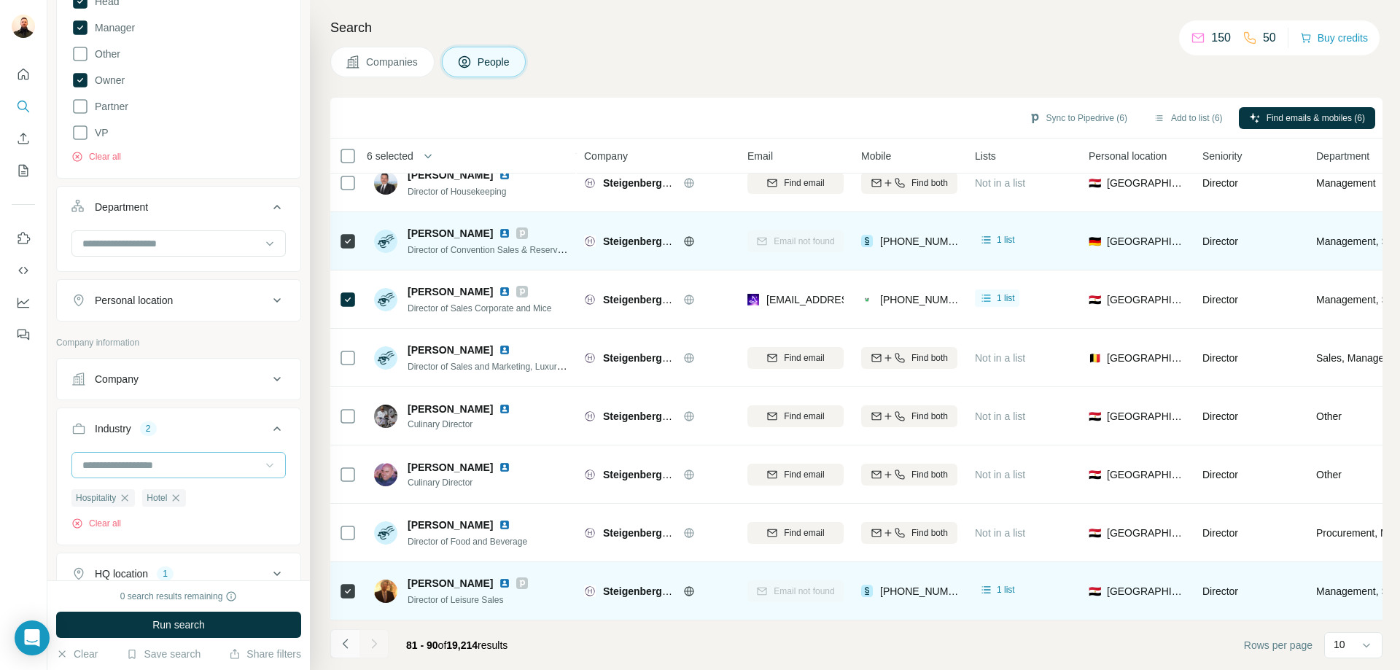
click at [340, 646] on icon "Navigate to previous page" at bounding box center [345, 643] width 15 height 15
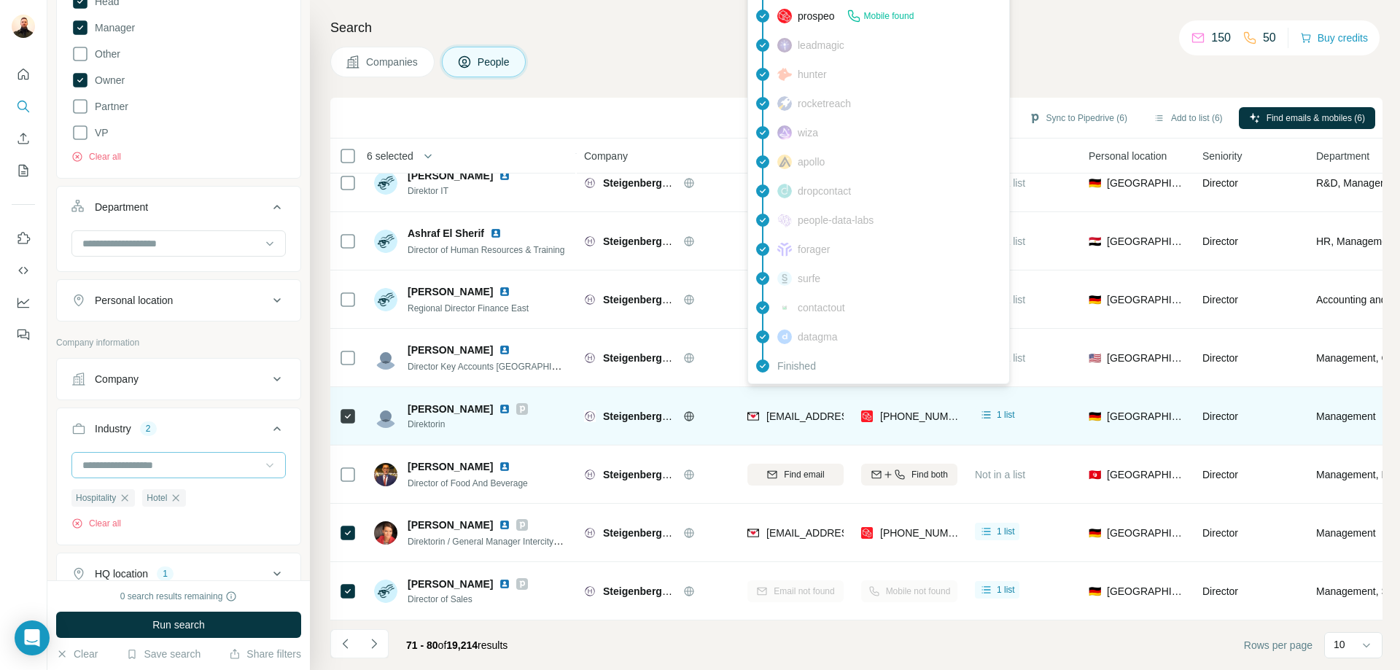
click at [809, 410] on span "[EMAIL_ADDRESS][PERSON_NAME][DOMAIN_NAME]" at bounding box center [894, 416] width 257 height 12
click at [840, 410] on span "[EMAIL_ADDRESS][PERSON_NAME][DOMAIN_NAME]" at bounding box center [894, 416] width 257 height 12
click at [754, 409] on img at bounding box center [753, 416] width 12 height 15
click at [750, 409] on img at bounding box center [753, 416] width 12 height 15
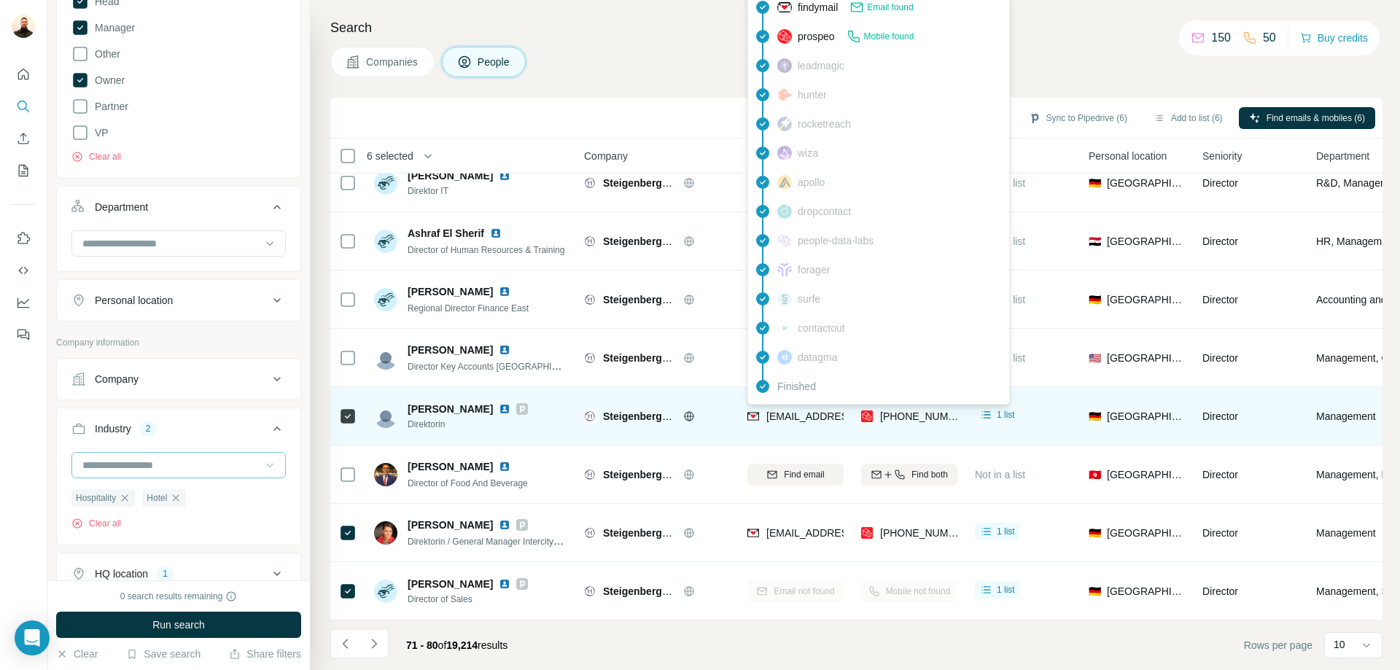
click at [750, 409] on img at bounding box center [753, 416] width 12 height 15
click at [798, 415] on span "[EMAIL_ADDRESS][PERSON_NAME][DOMAIN_NAME]" at bounding box center [888, 416] width 245 height 15
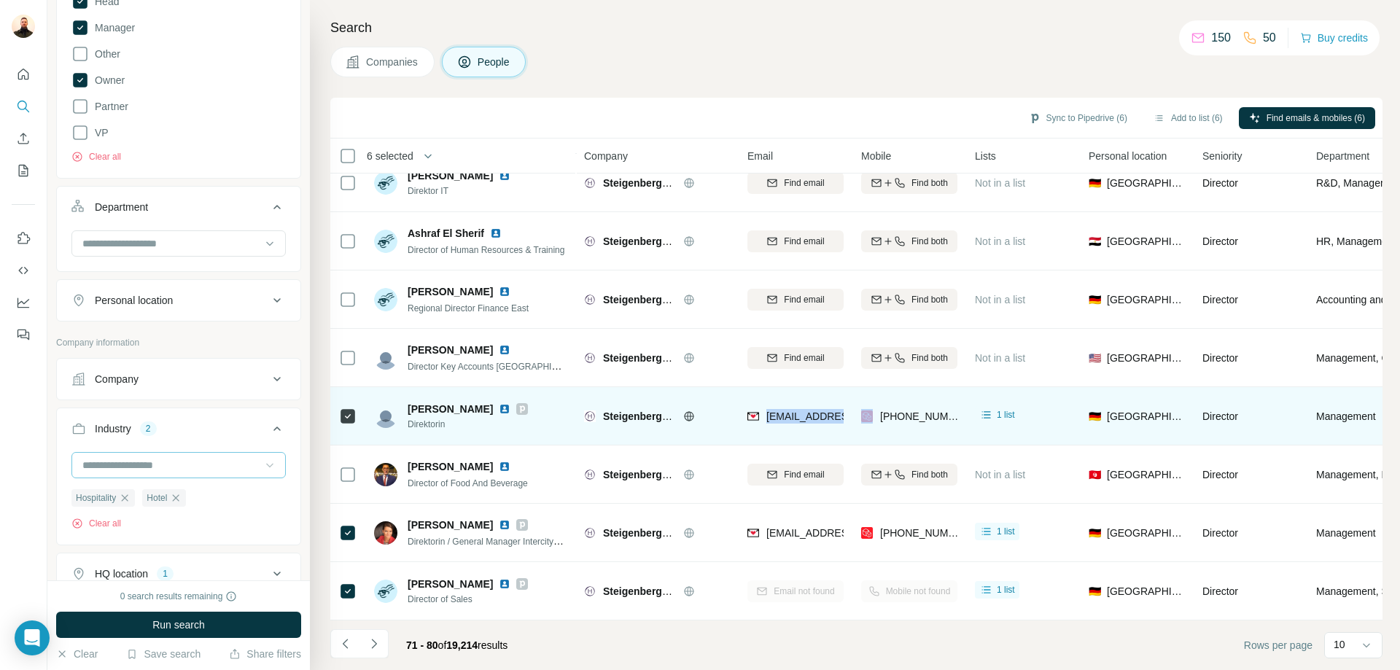
drag, startPoint x: 768, startPoint y: 411, endPoint x: 854, endPoint y: 413, distance: 86.0
click at [0, 0] on tr "[PERSON_NAME] Direktorin Steigenberger Hotels and Resorts [EMAIL_ADDRESS][PERSO…" at bounding box center [0, 0] width 0 height 0
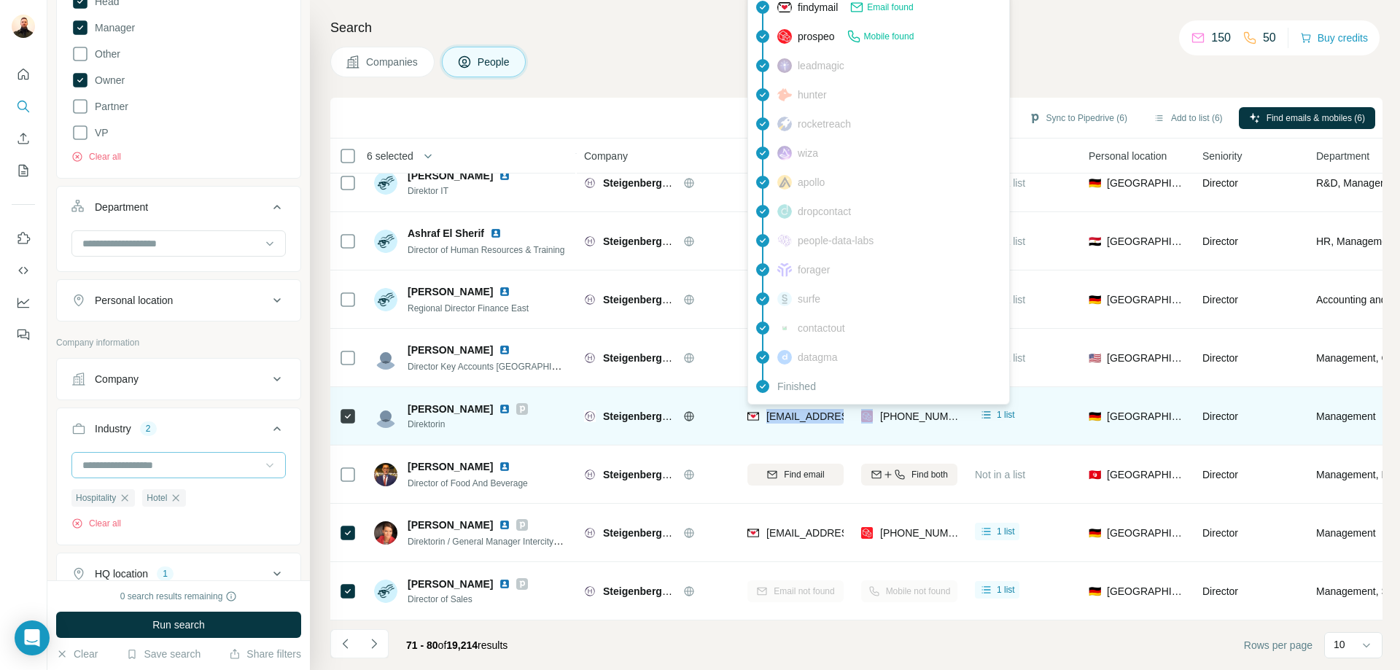
copy span "[EMAIL_ADDRESS][PERSON_NAME][DOMAIN_NAME]"
